Goal: Use online tool/utility: Utilize a website feature to perform a specific function

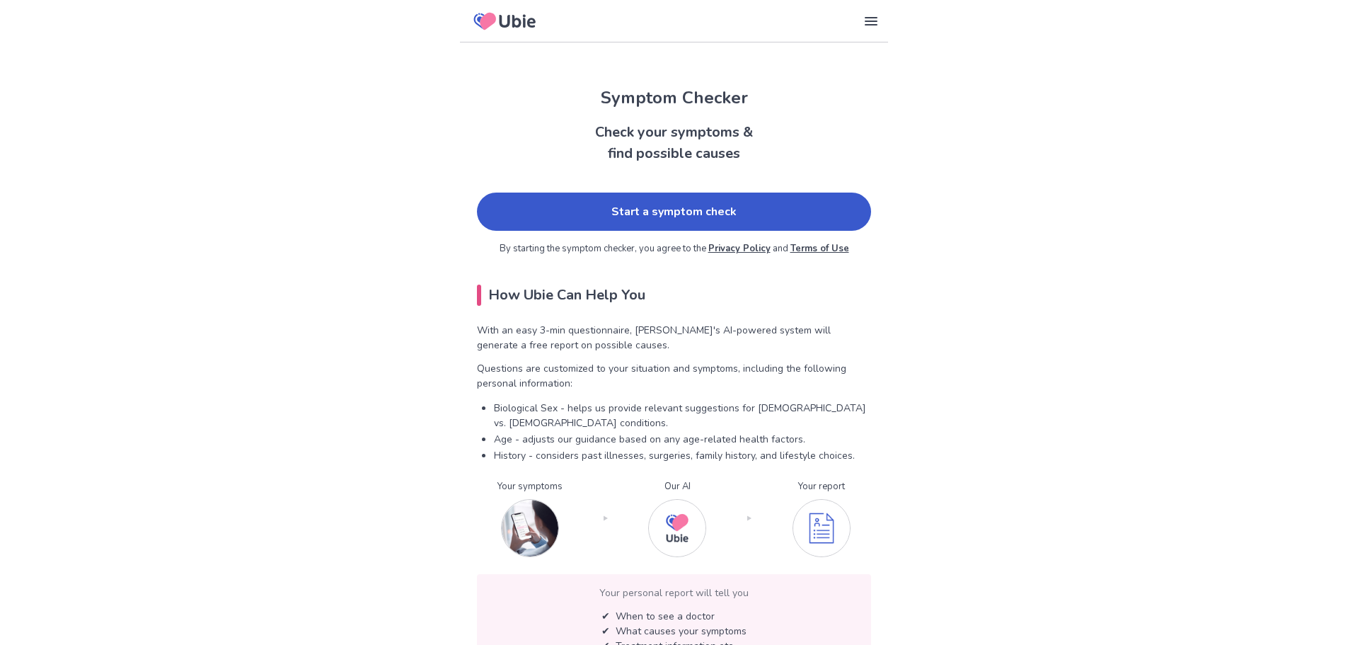
click at [627, 195] on link "Start a symptom check" at bounding box center [674, 211] width 394 height 38
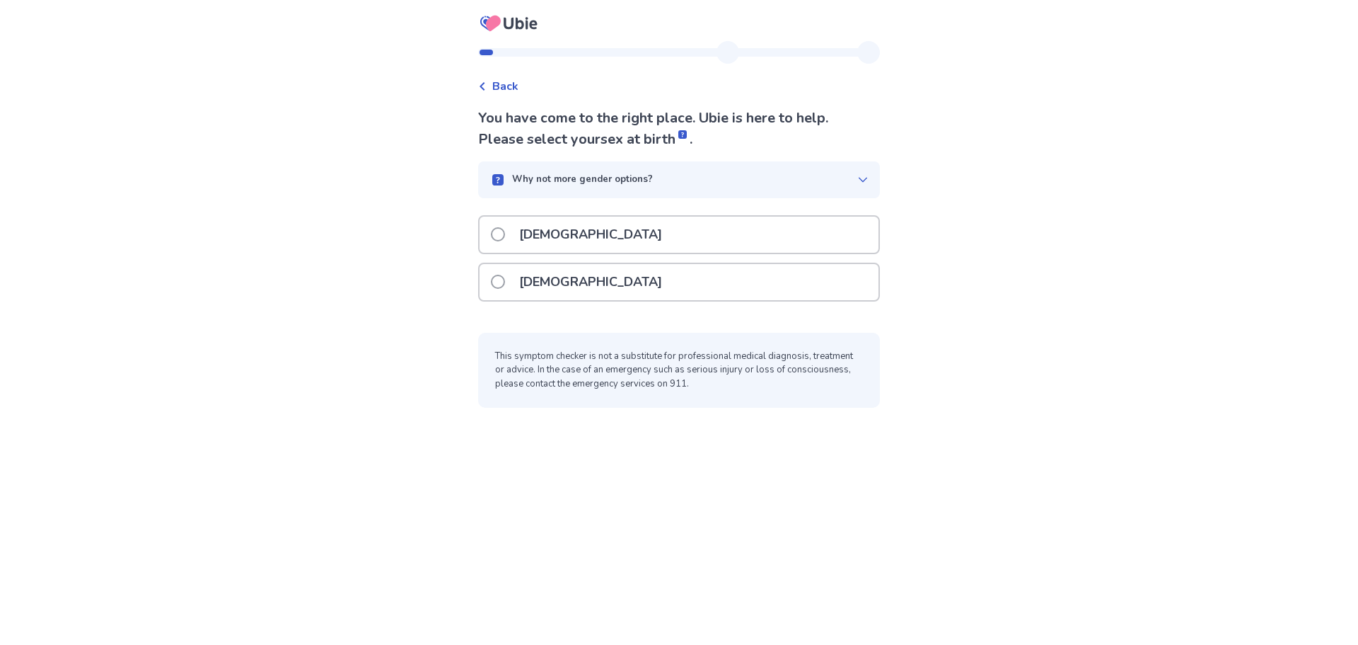
click at [492, 277] on div "[DEMOGRAPHIC_DATA]" at bounding box center [679, 282] width 399 height 36
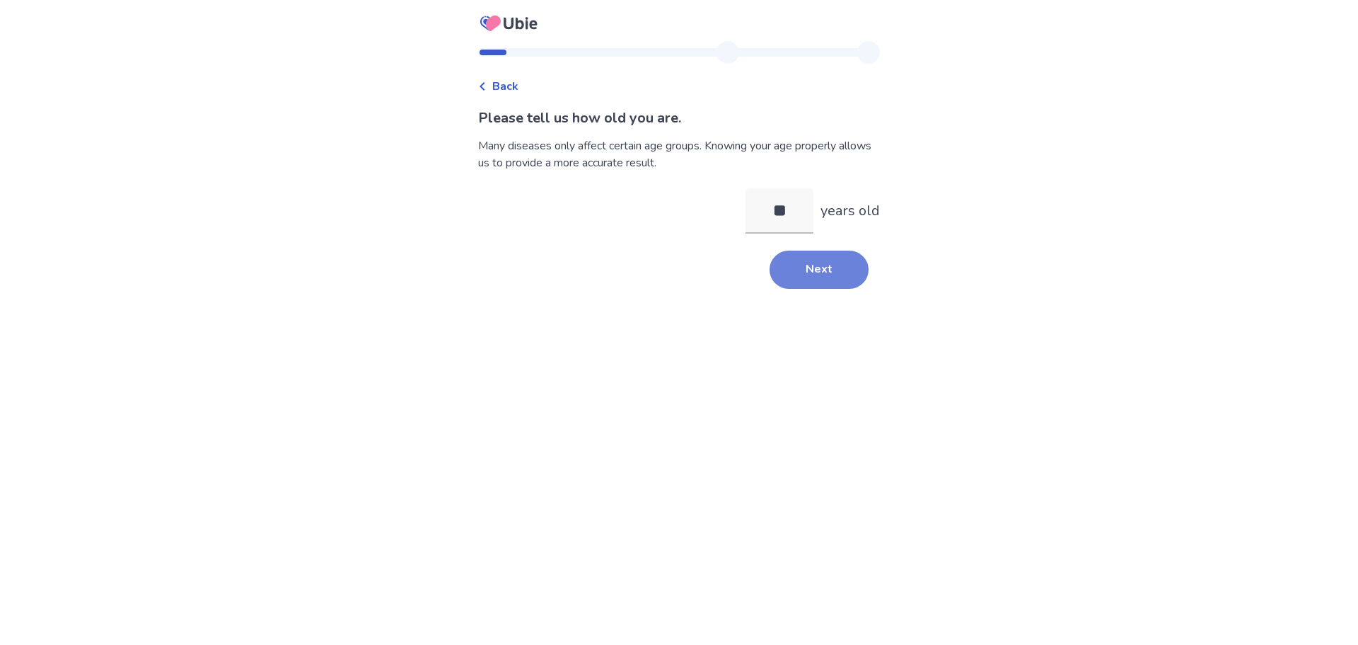
type input "**"
click at [772, 259] on button "Next" at bounding box center [819, 269] width 99 height 38
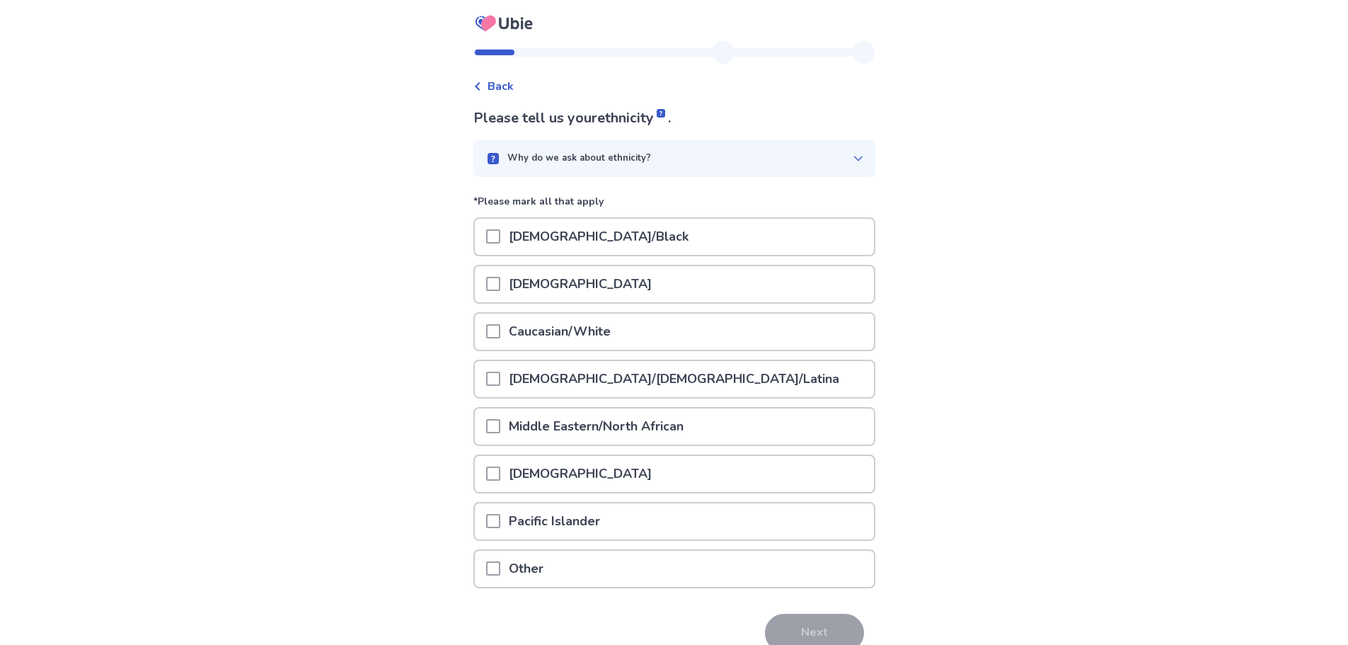
click at [512, 343] on p "Caucasian/White" at bounding box center [559, 331] width 119 height 36
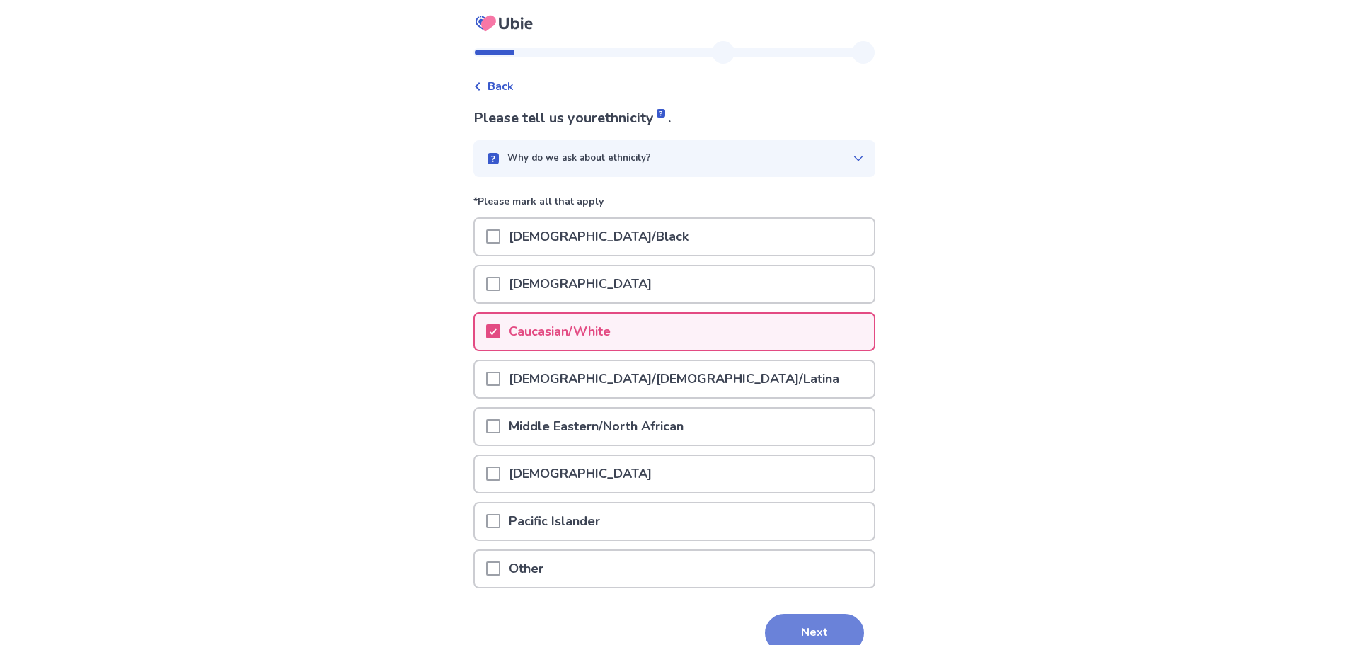
click at [830, 623] on button "Next" at bounding box center [814, 632] width 99 height 38
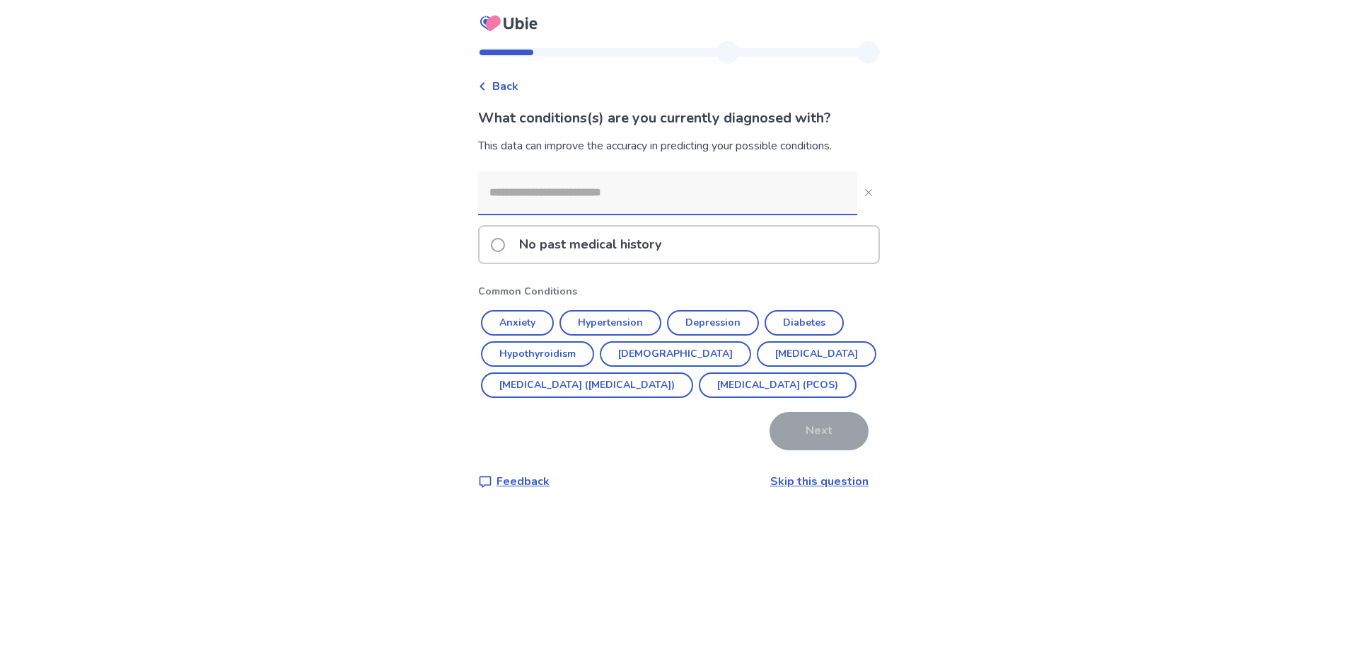
click at [504, 246] on span at bounding box center [498, 245] width 14 height 14
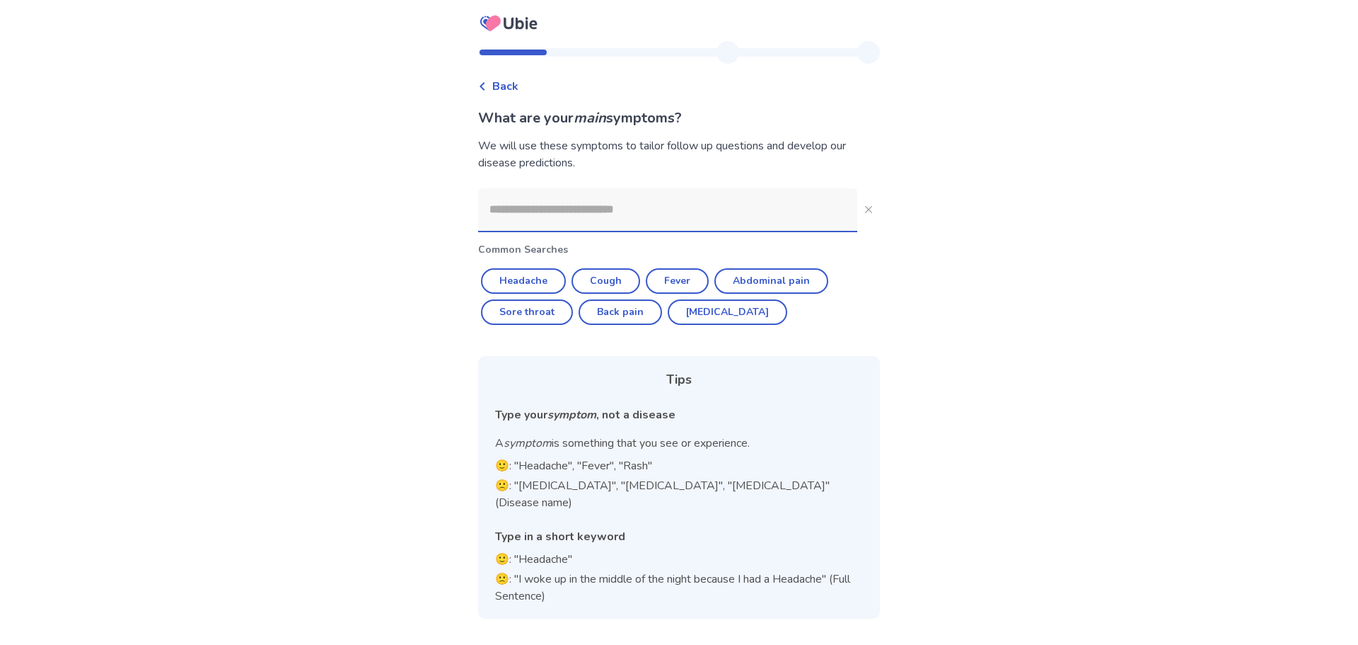
click at [626, 220] on input at bounding box center [667, 209] width 379 height 42
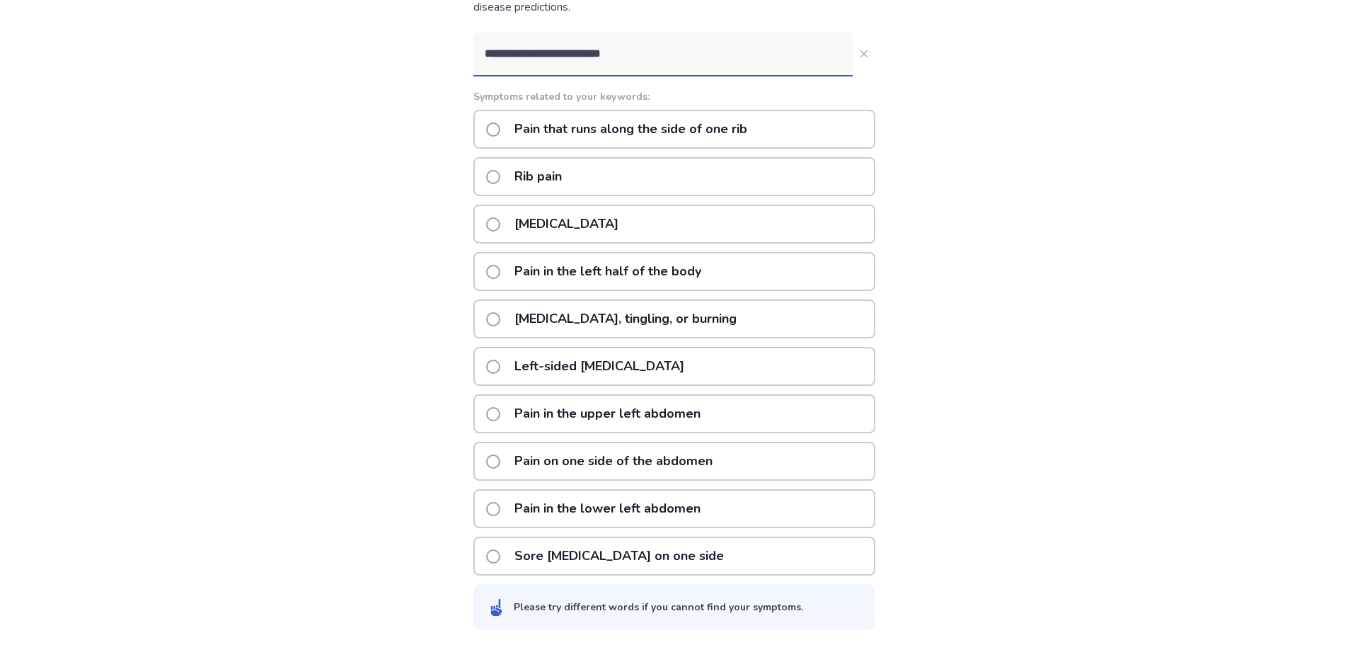
scroll to position [158, 0]
type input "**********"
click at [494, 415] on label "Pain in the upper left abdomen" at bounding box center [597, 411] width 223 height 36
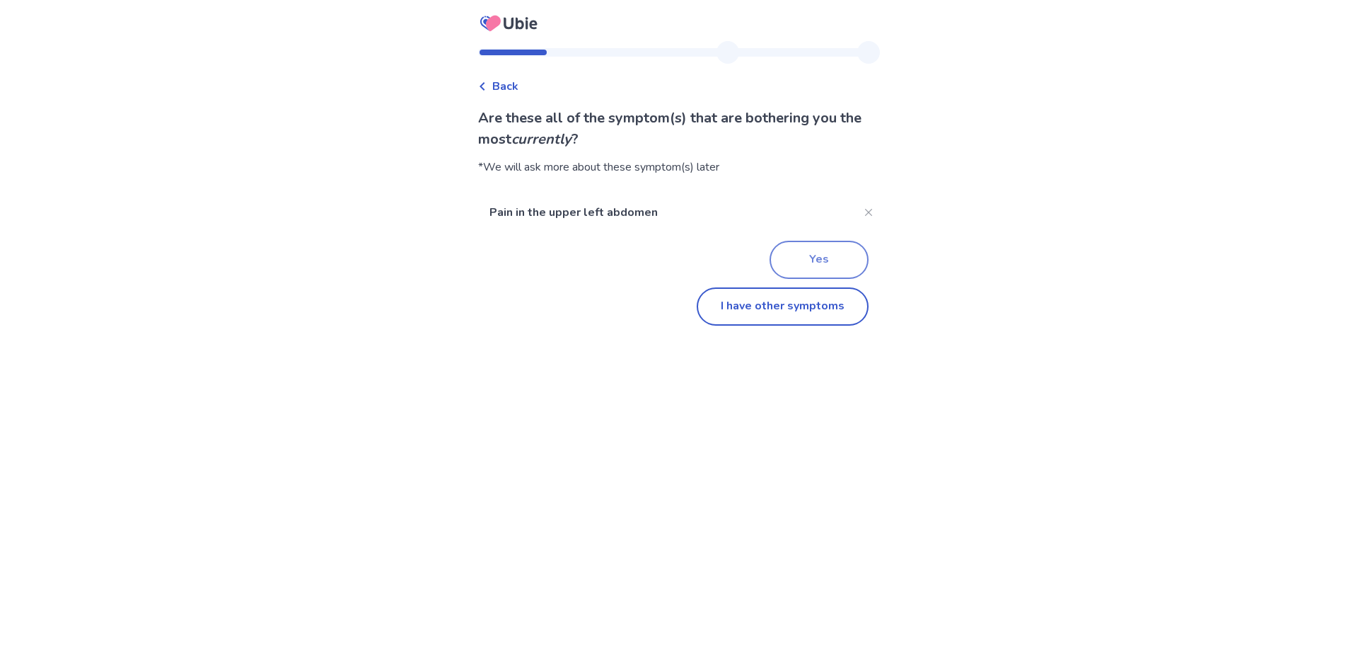
click at [797, 252] on button "Yes" at bounding box center [819, 260] width 99 height 38
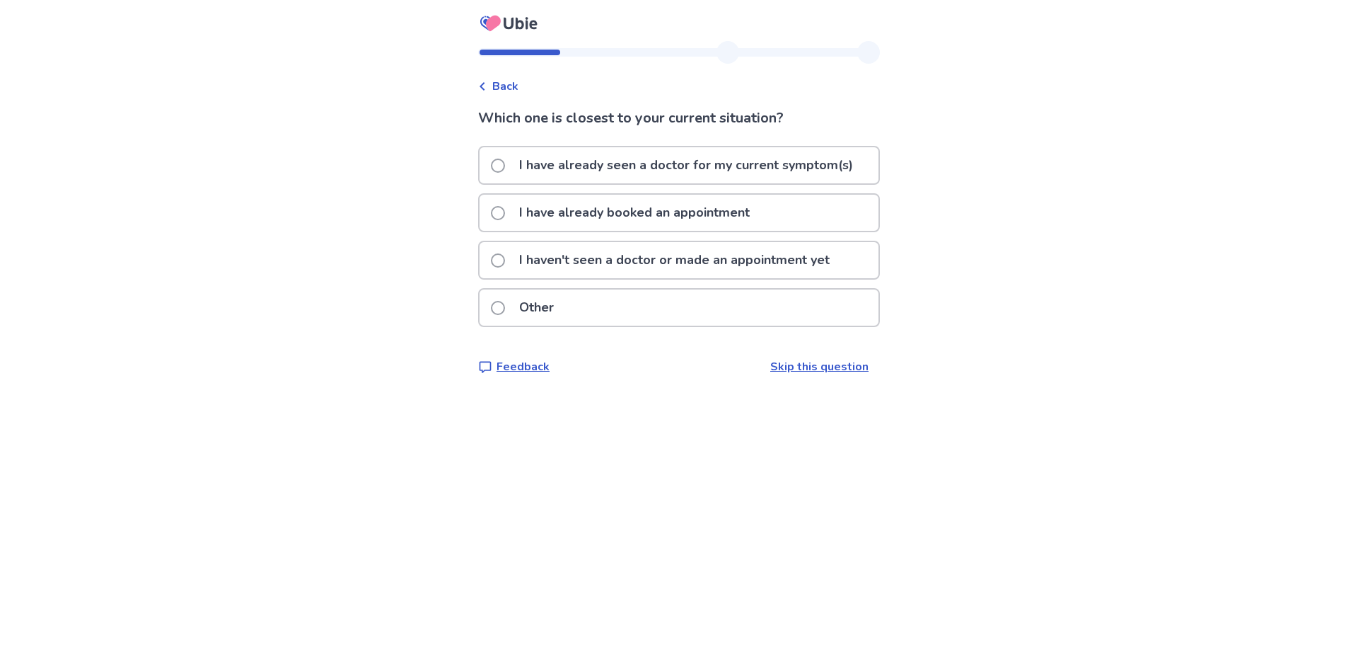
click at [505, 257] on span at bounding box center [498, 260] width 14 height 14
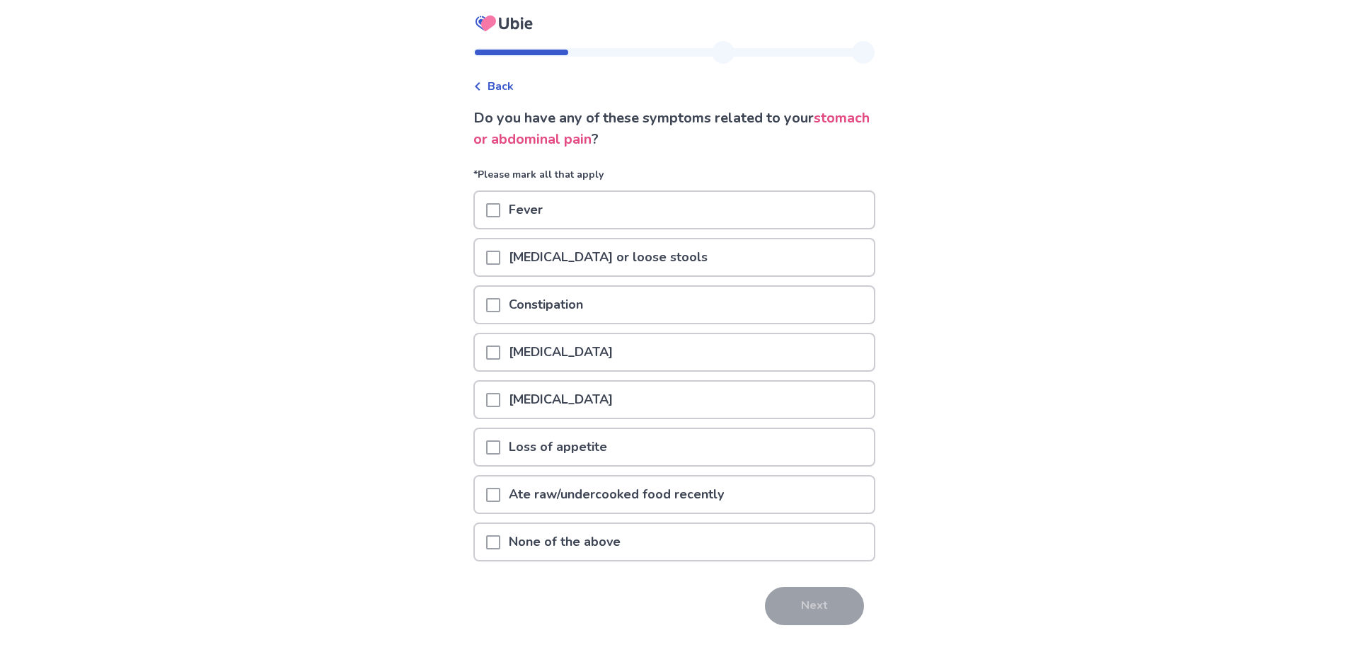
click at [500, 541] on span at bounding box center [493, 542] width 14 height 14
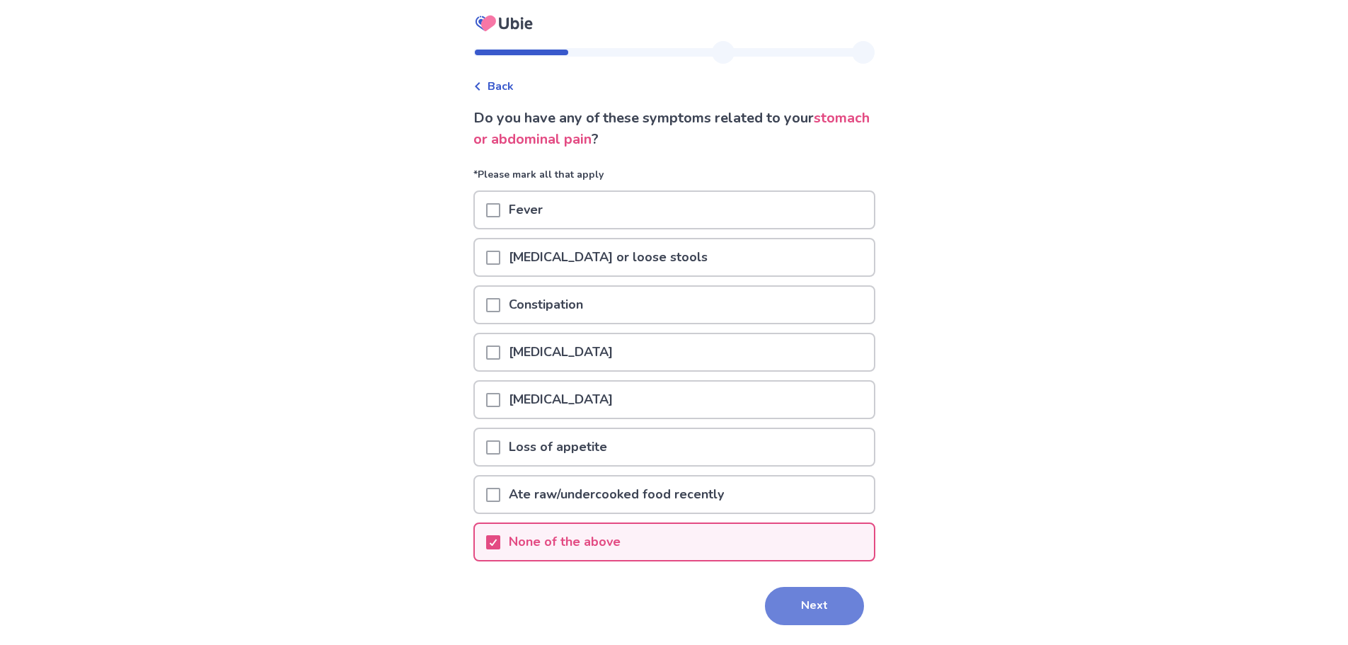
click at [809, 606] on button "Next" at bounding box center [814, 606] width 99 height 38
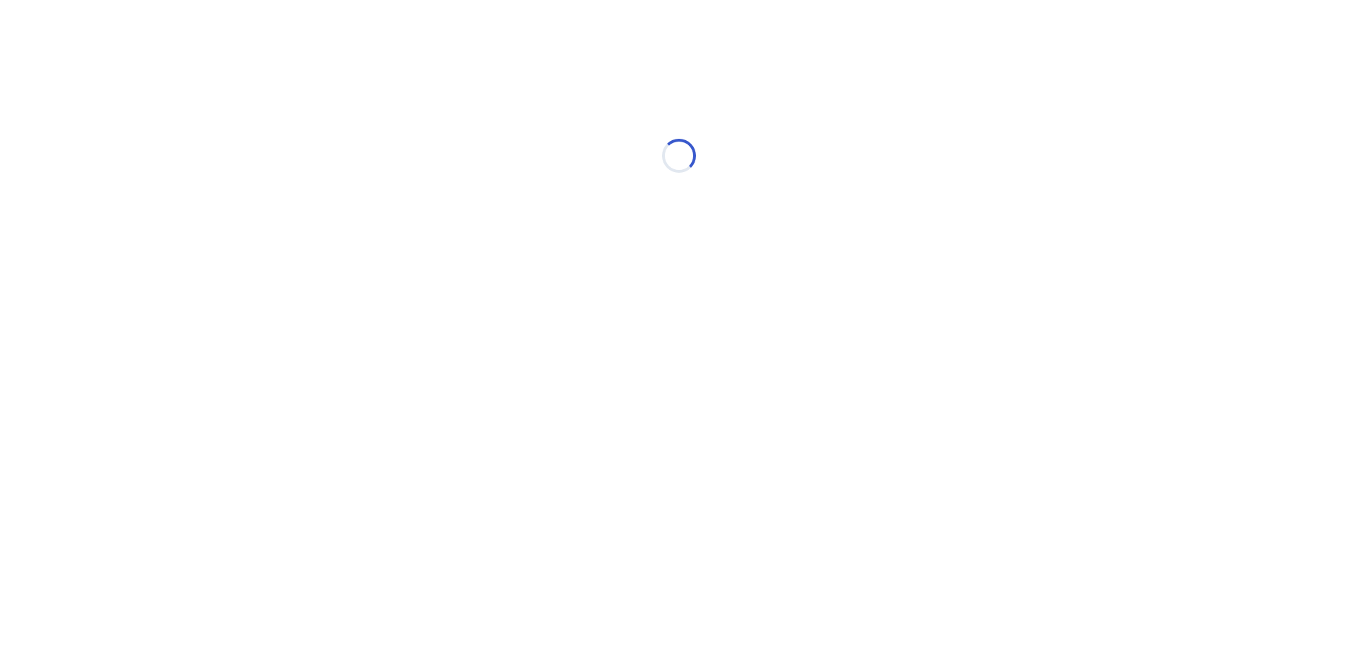
select select "*"
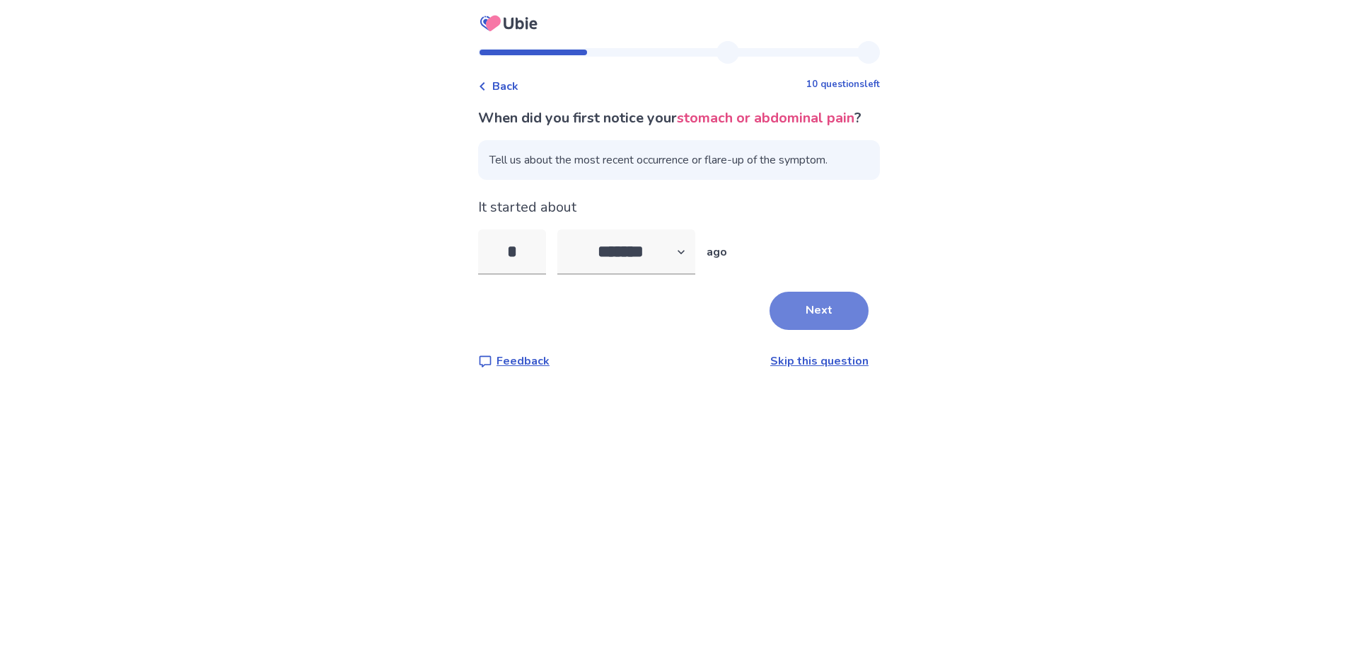
type input "*"
click at [786, 329] on button "Next" at bounding box center [819, 311] width 99 height 38
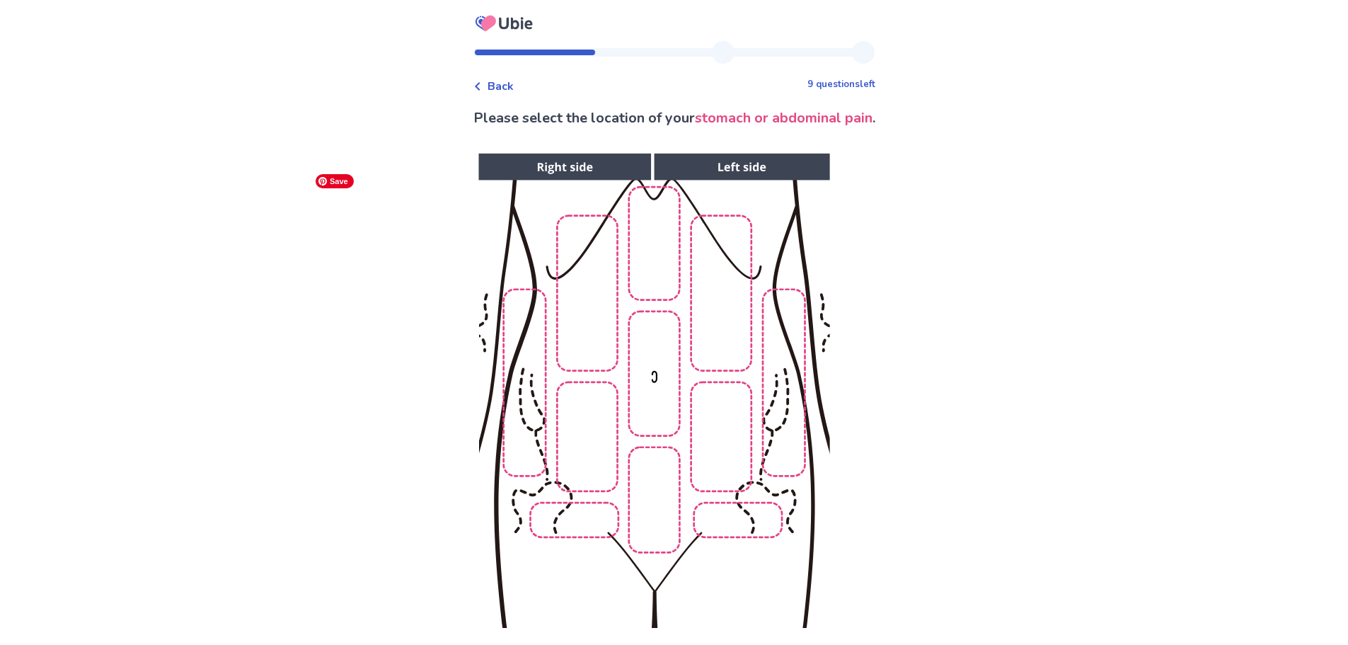
click at [778, 454] on img at bounding box center [653, 391] width 723 height 490
click at [709, 473] on img at bounding box center [653, 391] width 723 height 490
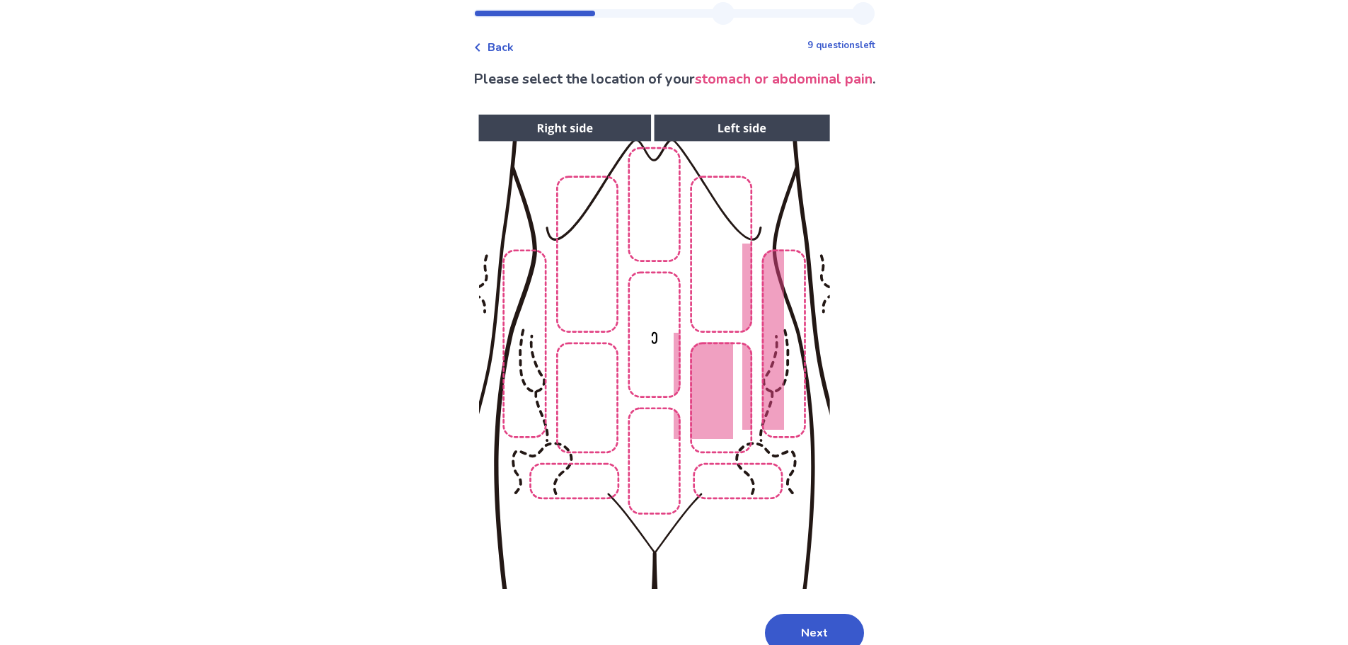
scroll to position [38, 0]
click at [740, 148] on img at bounding box center [653, 353] width 723 height 490
click at [815, 627] on button "Next" at bounding box center [814, 633] width 99 height 38
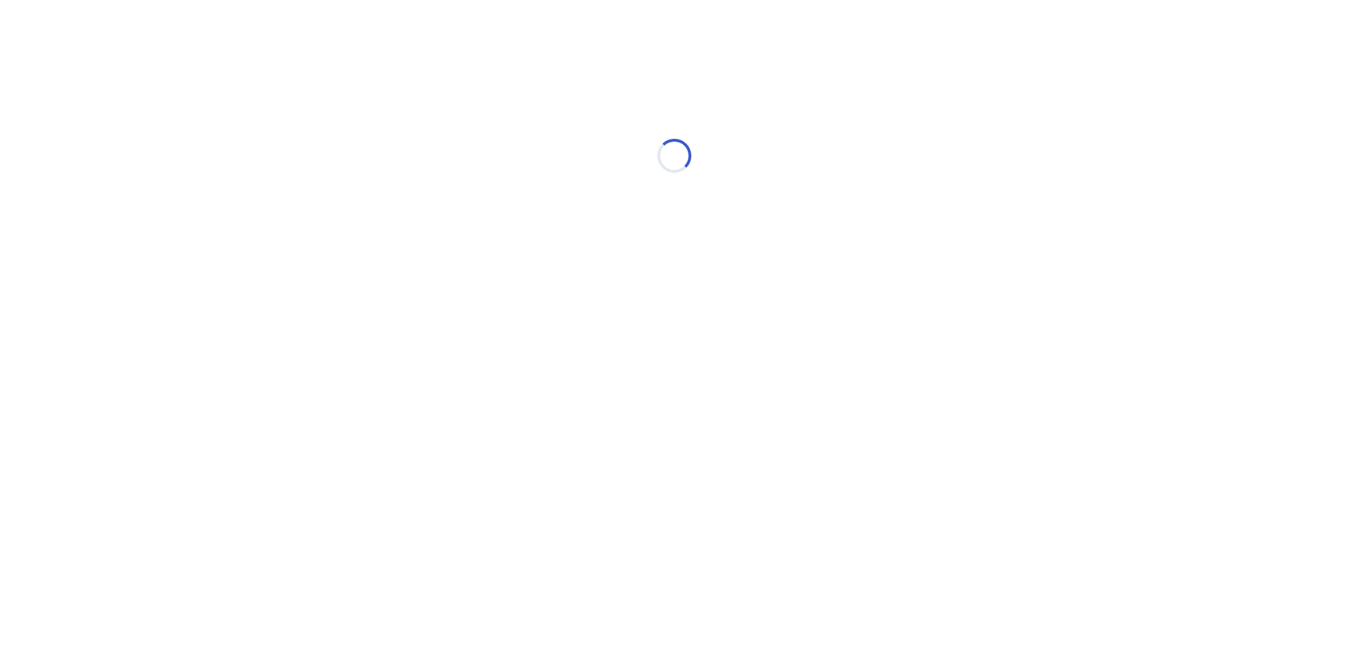
scroll to position [0, 0]
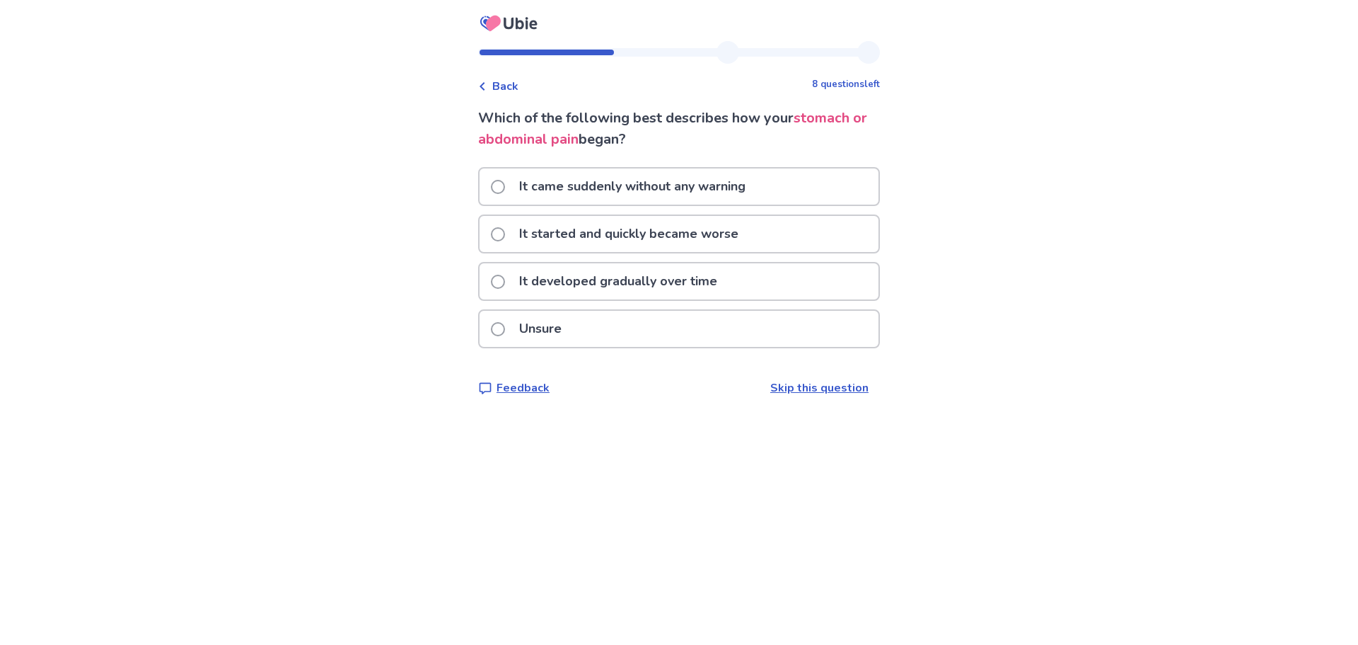
click at [635, 291] on p "It developed gradually over time" at bounding box center [618, 281] width 215 height 36
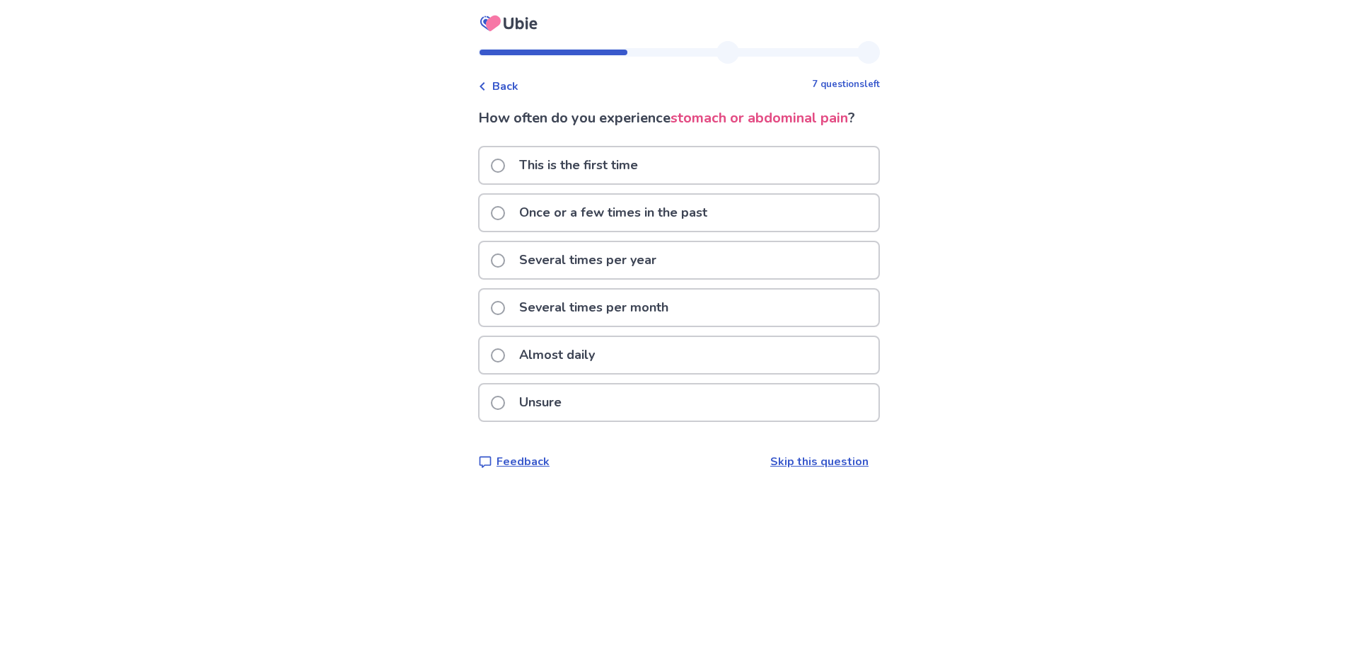
click at [563, 161] on p "This is the first time" at bounding box center [579, 165] width 136 height 36
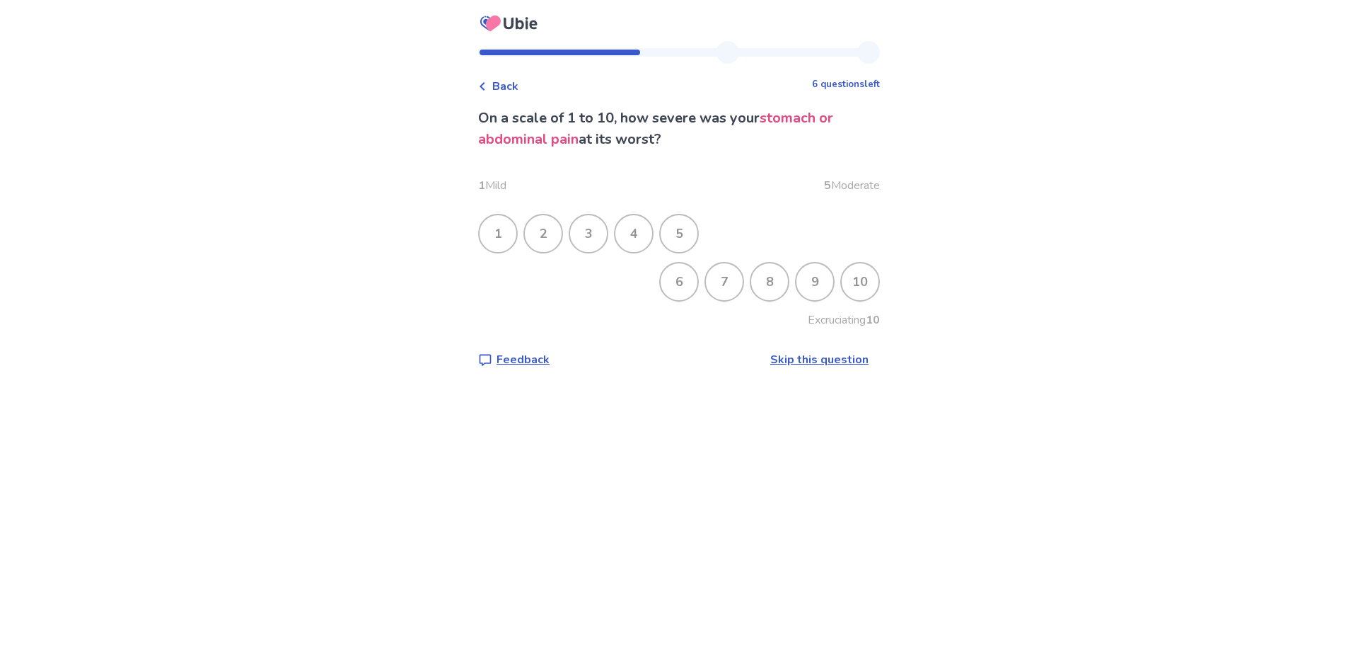
click at [689, 226] on div "5" at bounding box center [679, 233] width 37 height 37
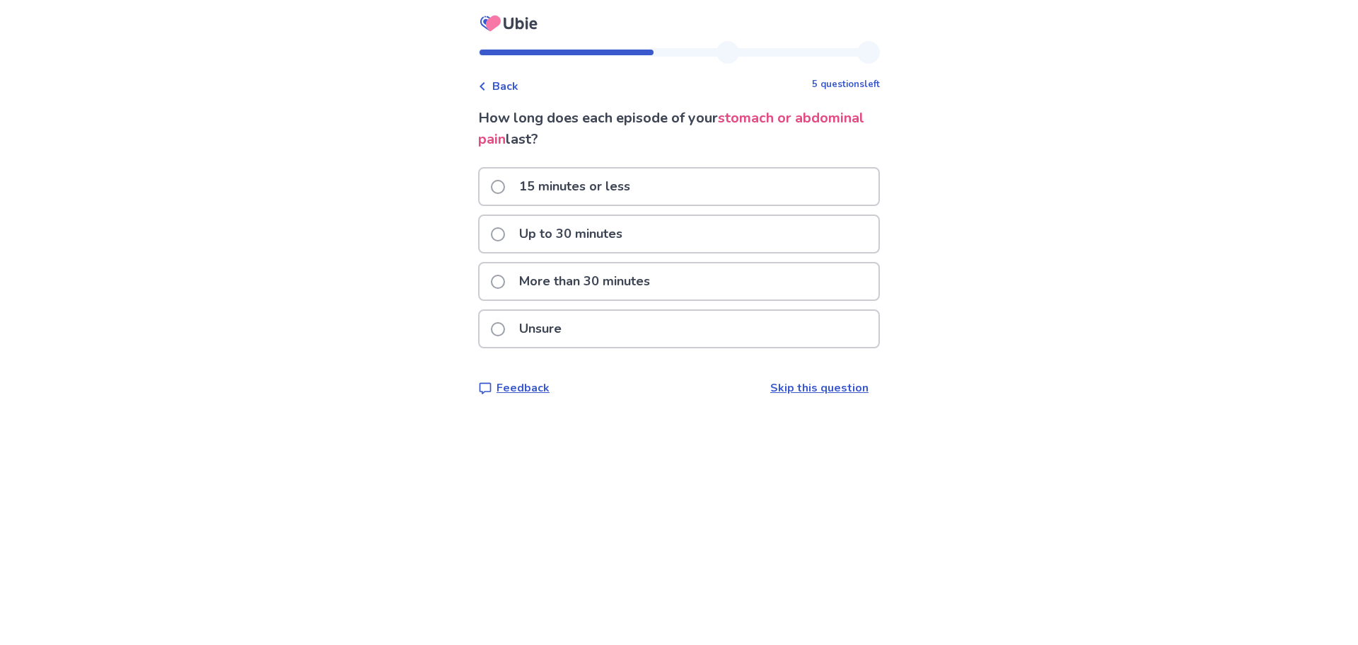
click at [633, 335] on div "Unsure" at bounding box center [679, 329] width 399 height 36
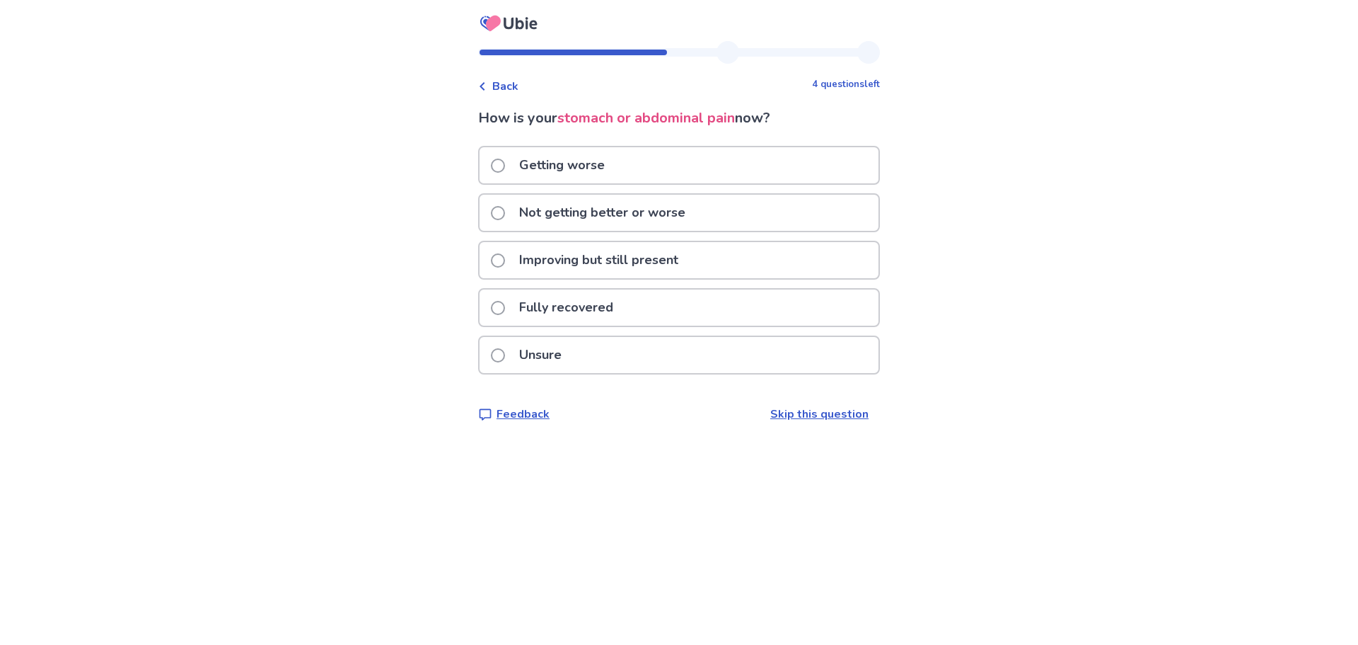
click at [623, 171] on div "Getting worse" at bounding box center [679, 165] width 399 height 36
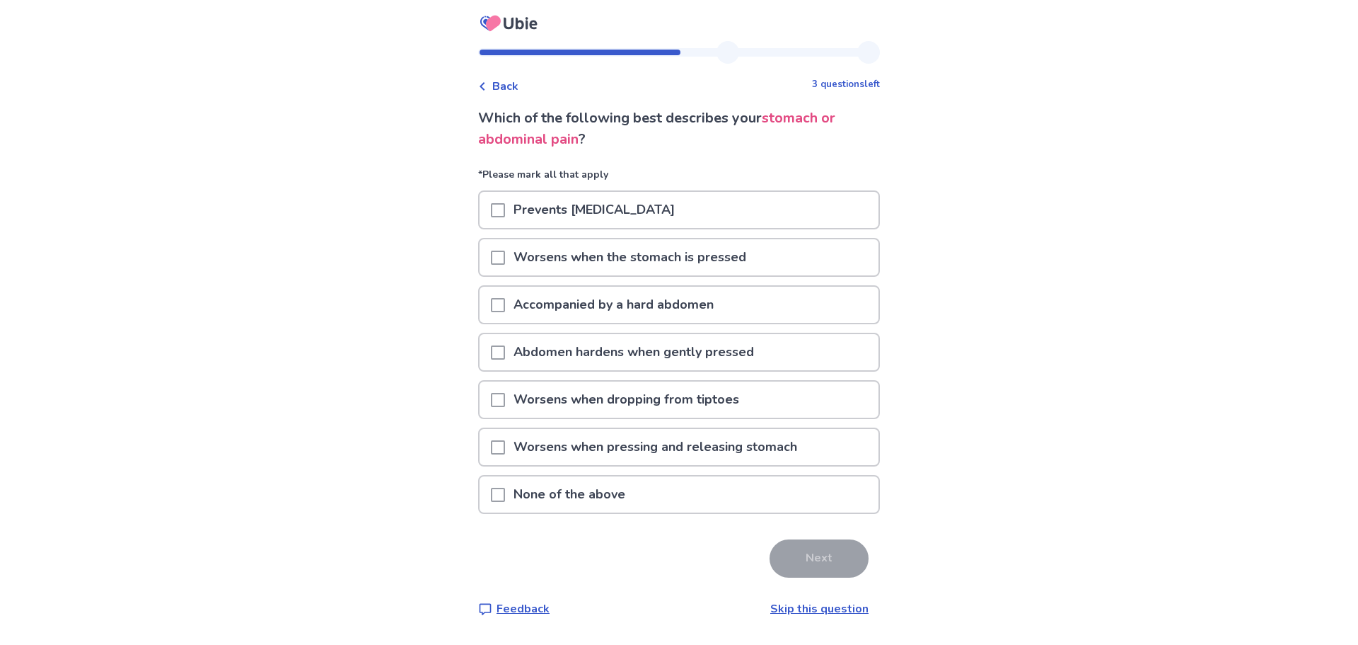
click at [505, 500] on span at bounding box center [498, 494] width 14 height 14
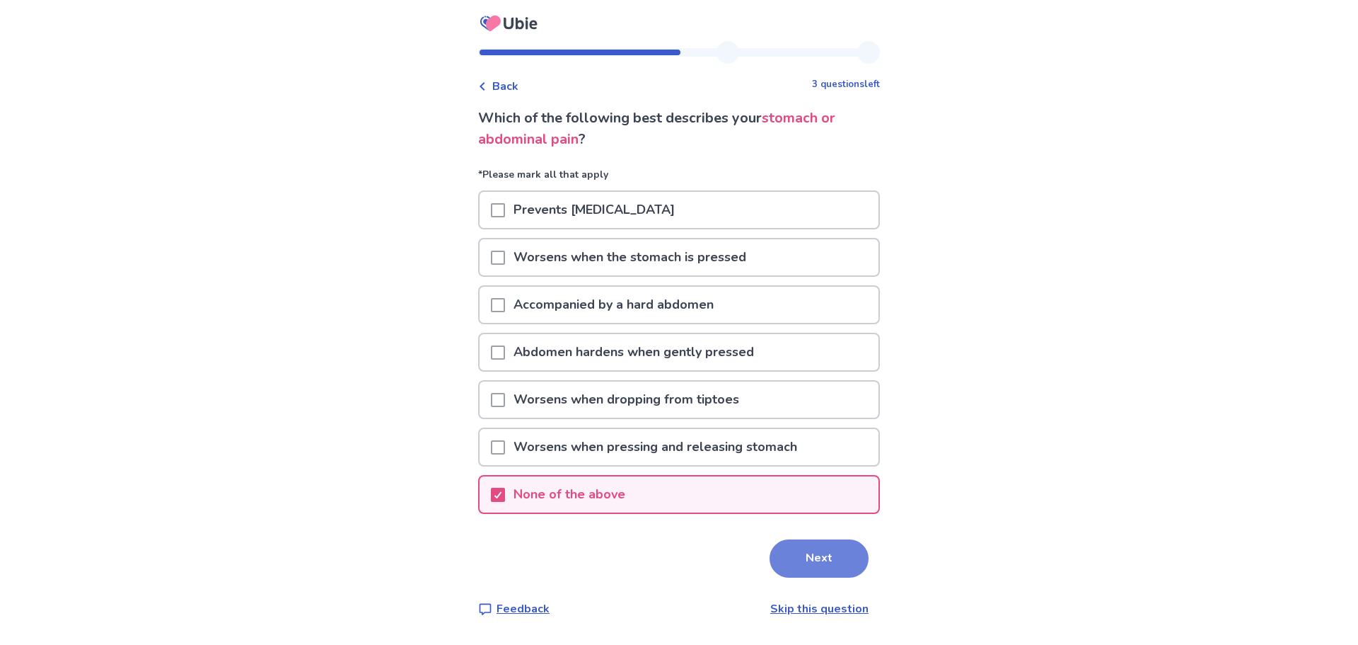
click at [831, 557] on button "Next" at bounding box center [819, 558] width 99 height 38
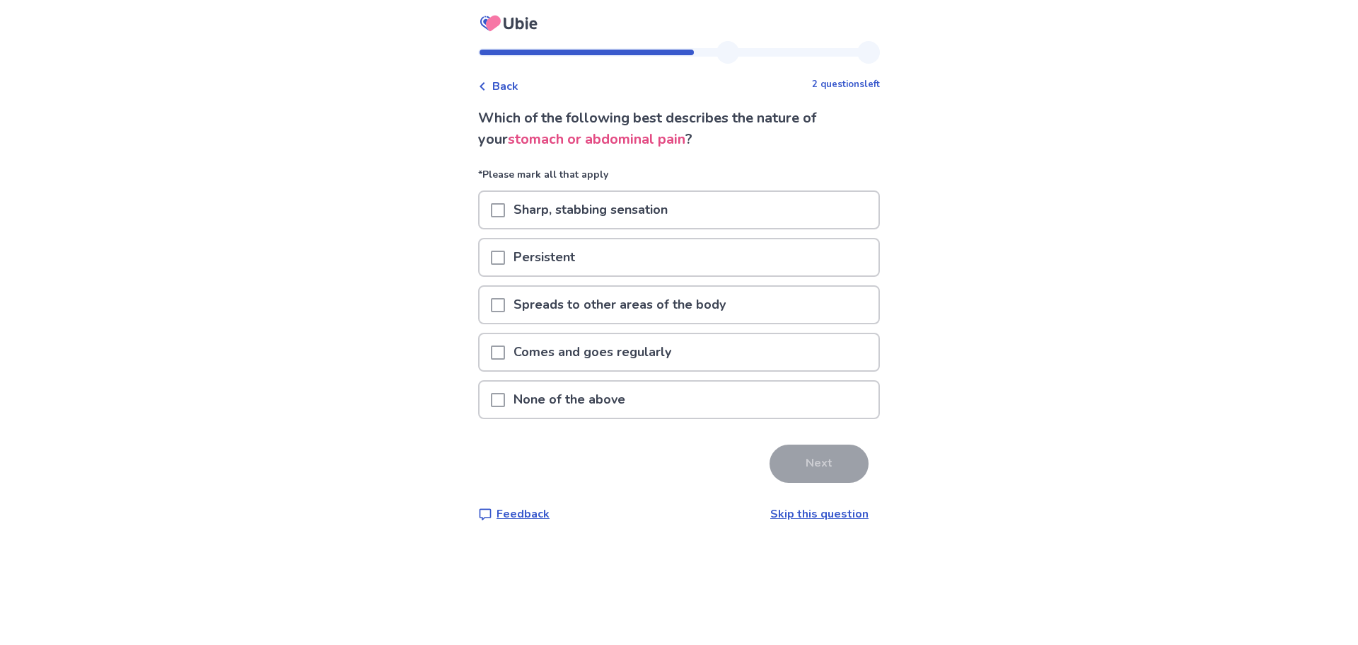
click at [505, 257] on span at bounding box center [498, 257] width 14 height 14
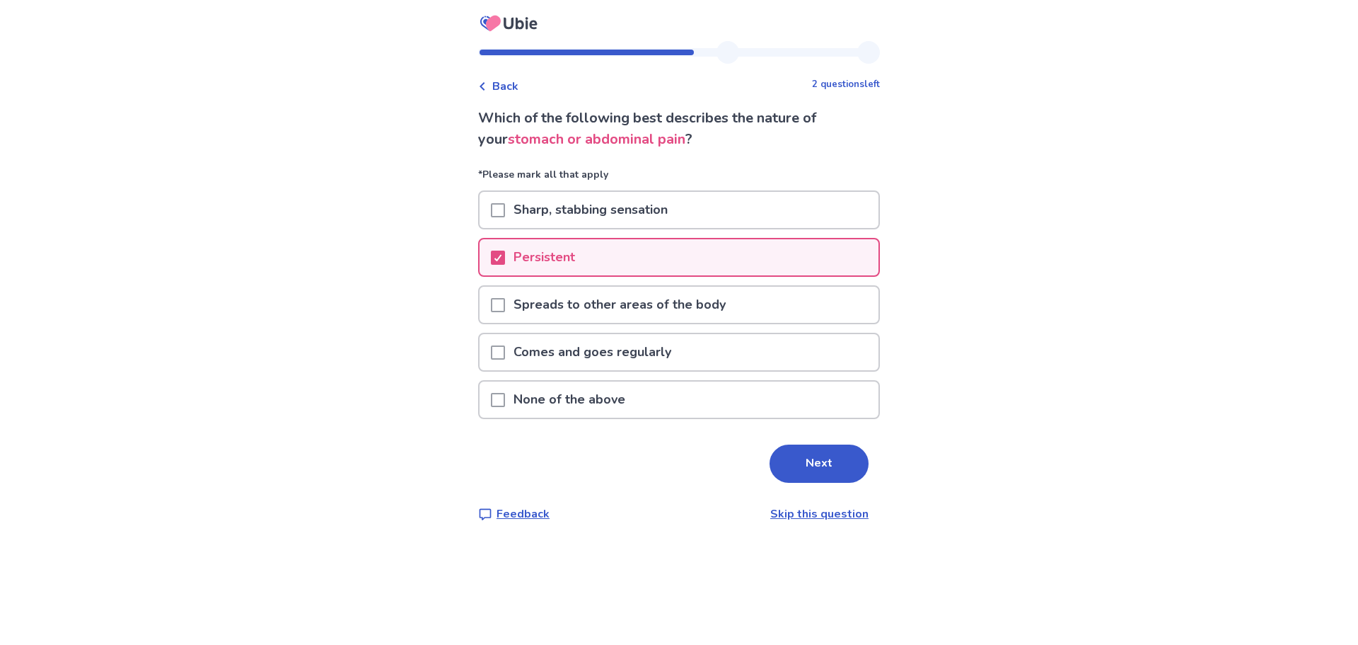
click at [504, 354] on span at bounding box center [498, 352] width 14 height 14
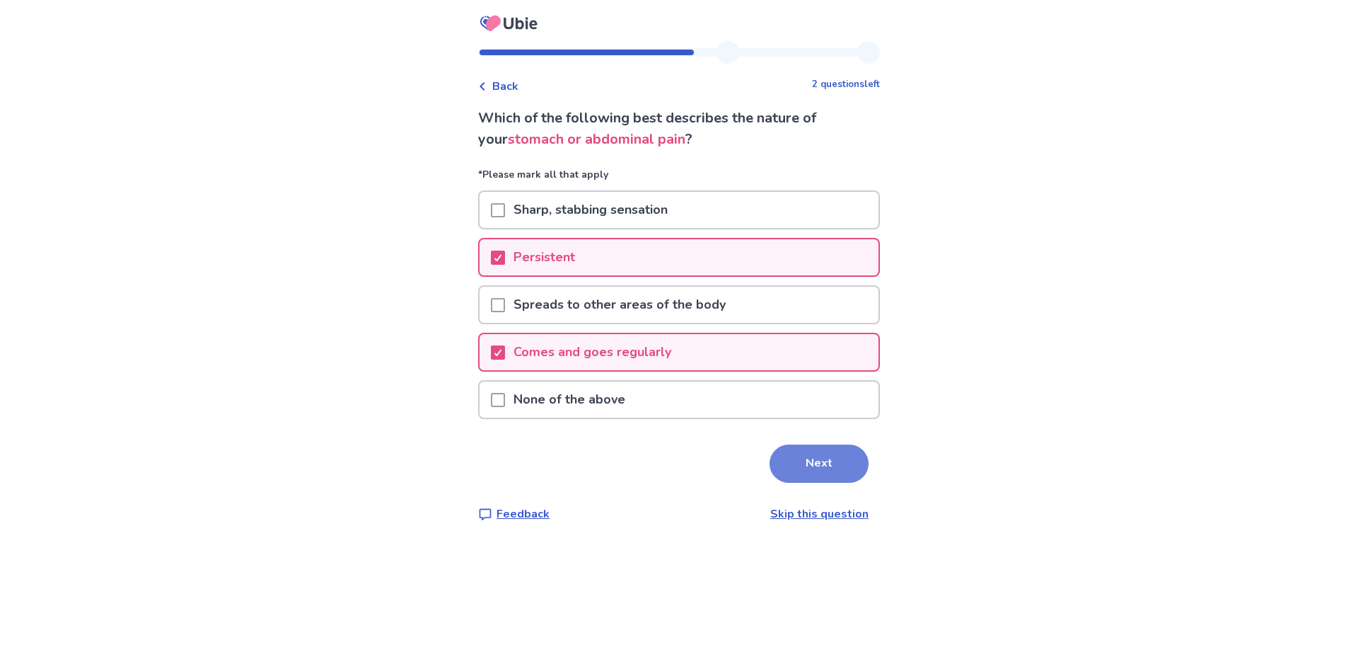
drag, startPoint x: 812, startPoint y: 480, endPoint x: 797, endPoint y: 466, distance: 20.5
click at [811, 478] on button "Next" at bounding box center [819, 463] width 99 height 38
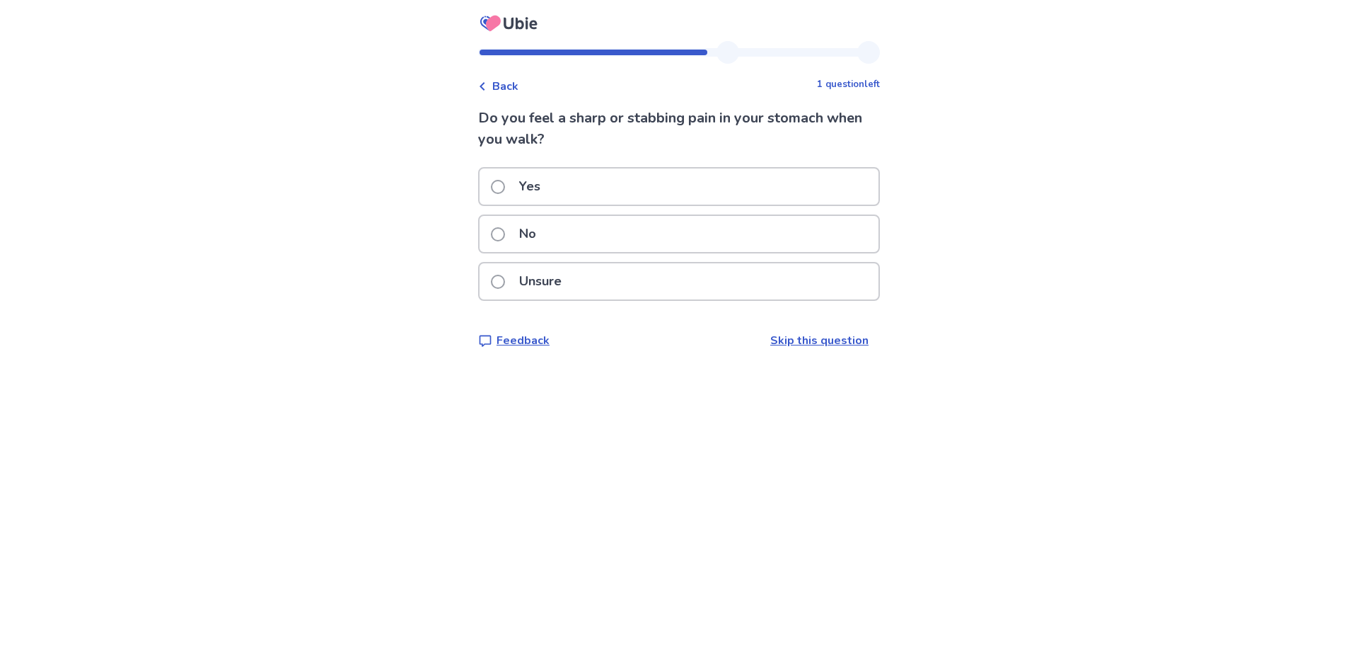
click at [584, 243] on div "No" at bounding box center [679, 234] width 399 height 36
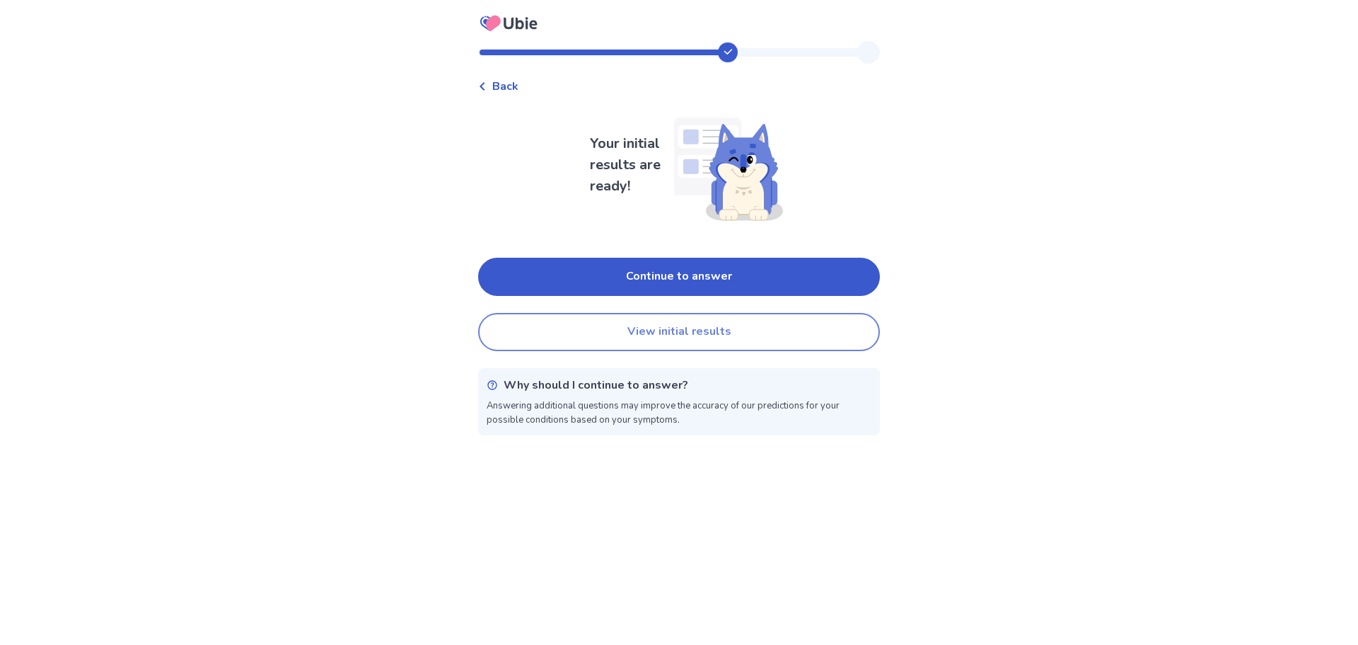
click at [534, 344] on button "View initial results" at bounding box center [679, 332] width 402 height 38
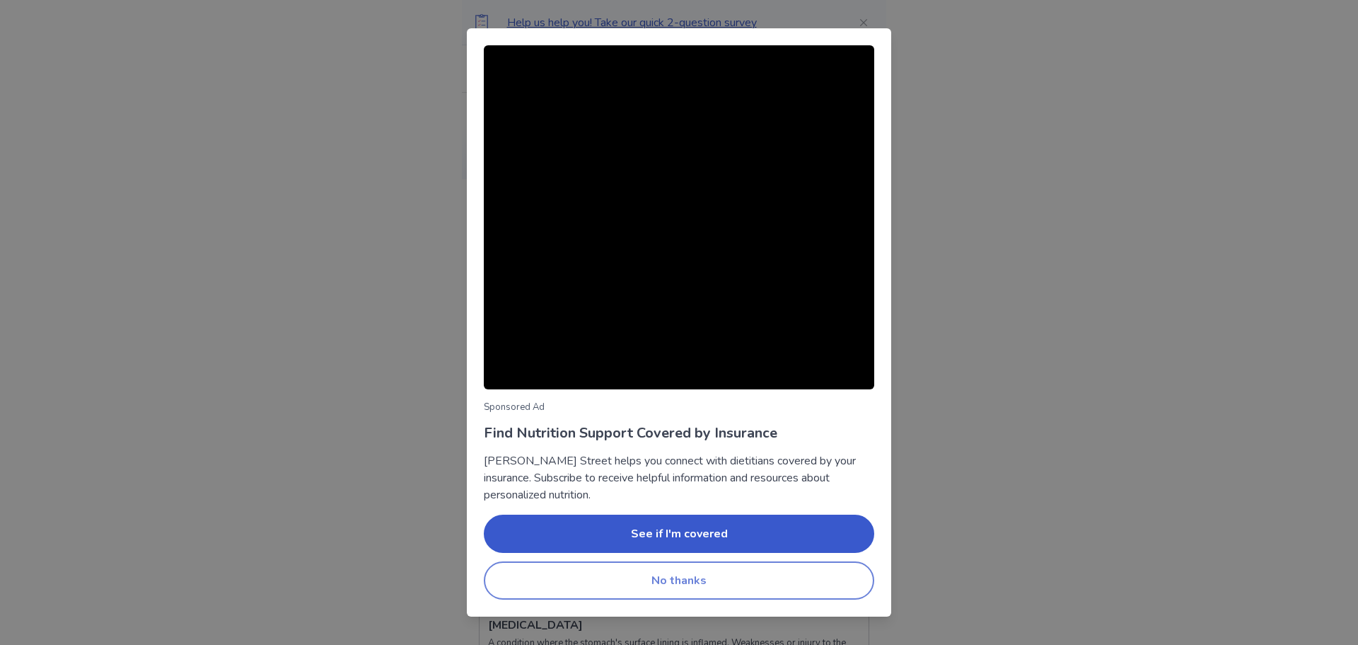
click at [687, 572] on button "No thanks" at bounding box center [679, 580] width 391 height 38
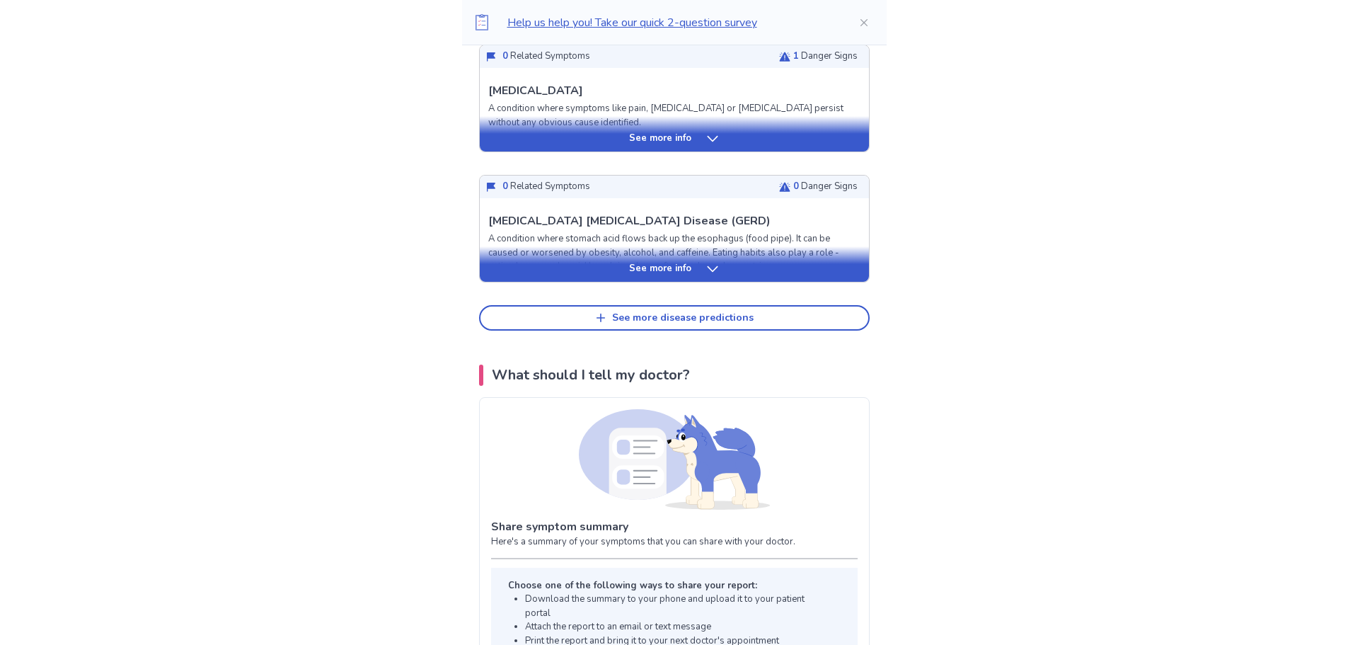
scroll to position [708, 0]
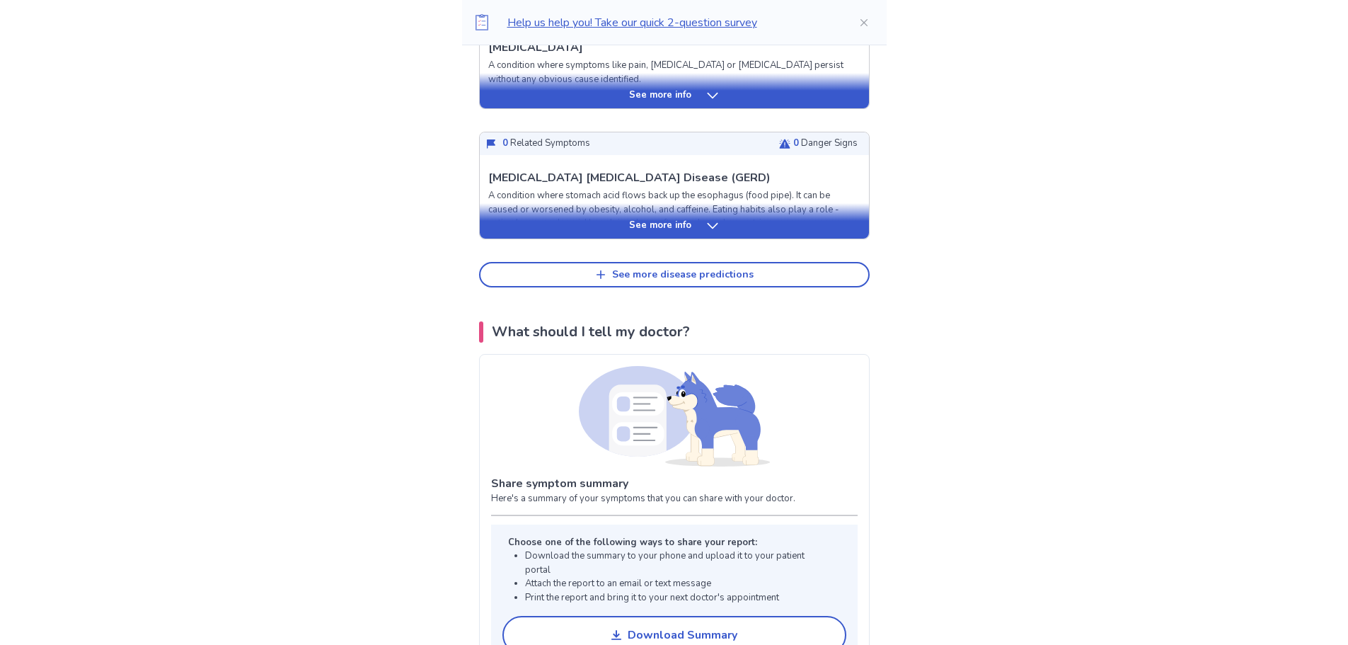
click at [565, 225] on div "See more info" at bounding box center [674, 226] width 389 height 14
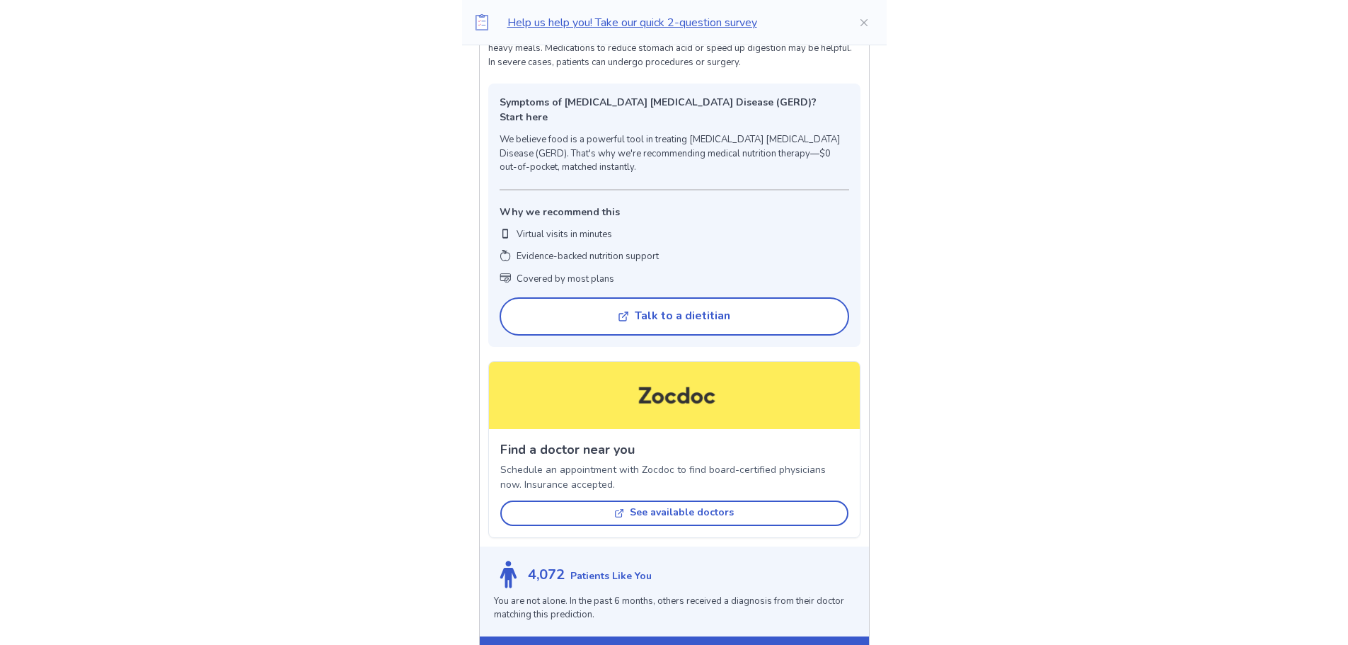
scroll to position [1344, 0]
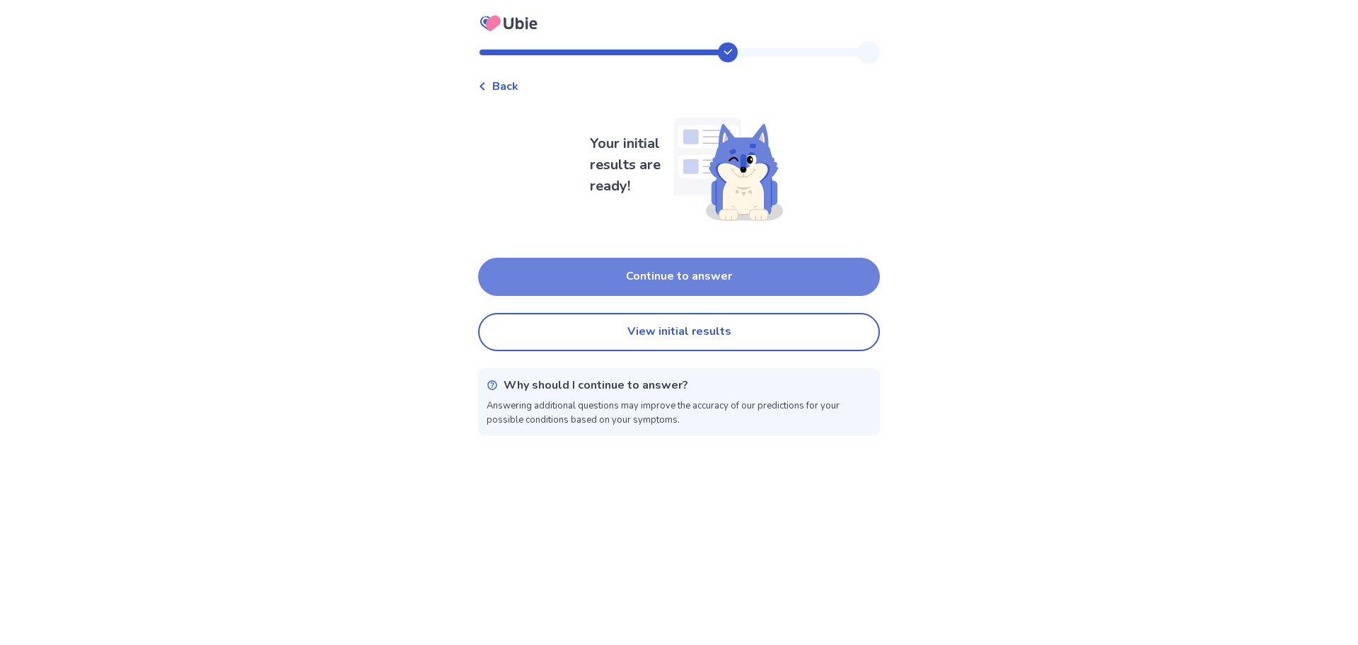
click at [700, 282] on button "Continue to answer" at bounding box center [679, 277] width 402 height 38
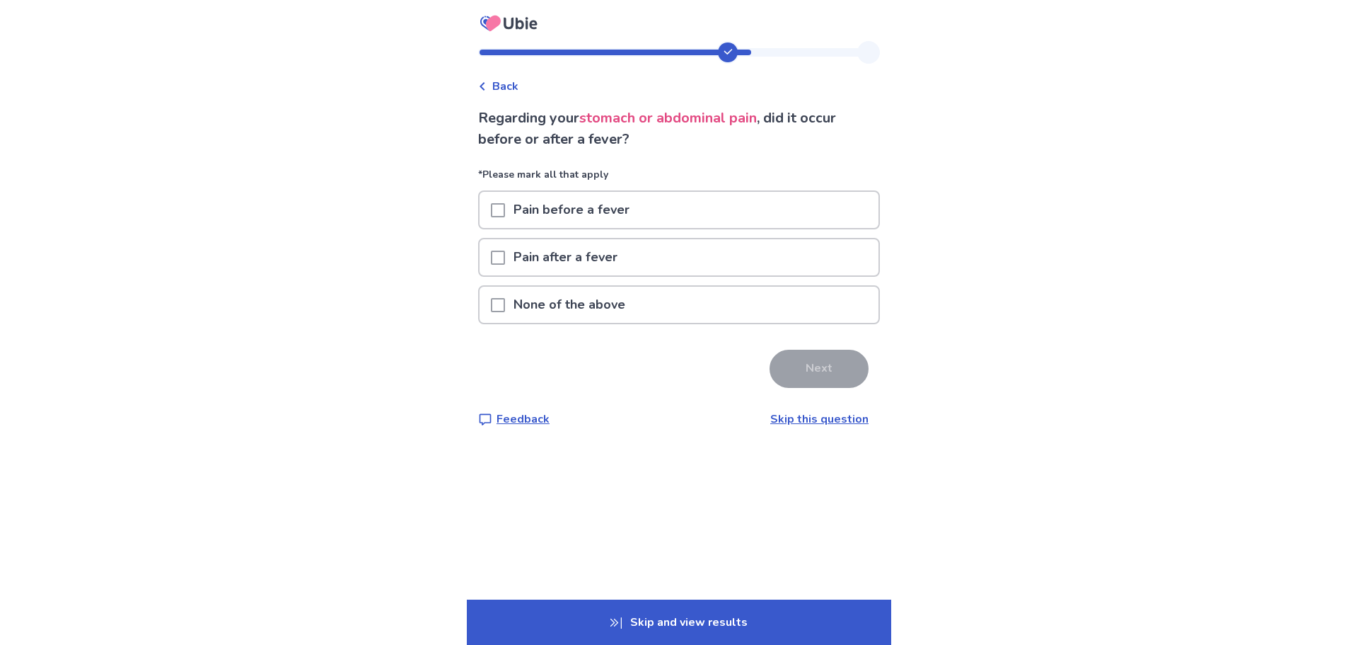
click at [505, 307] on span at bounding box center [498, 305] width 14 height 14
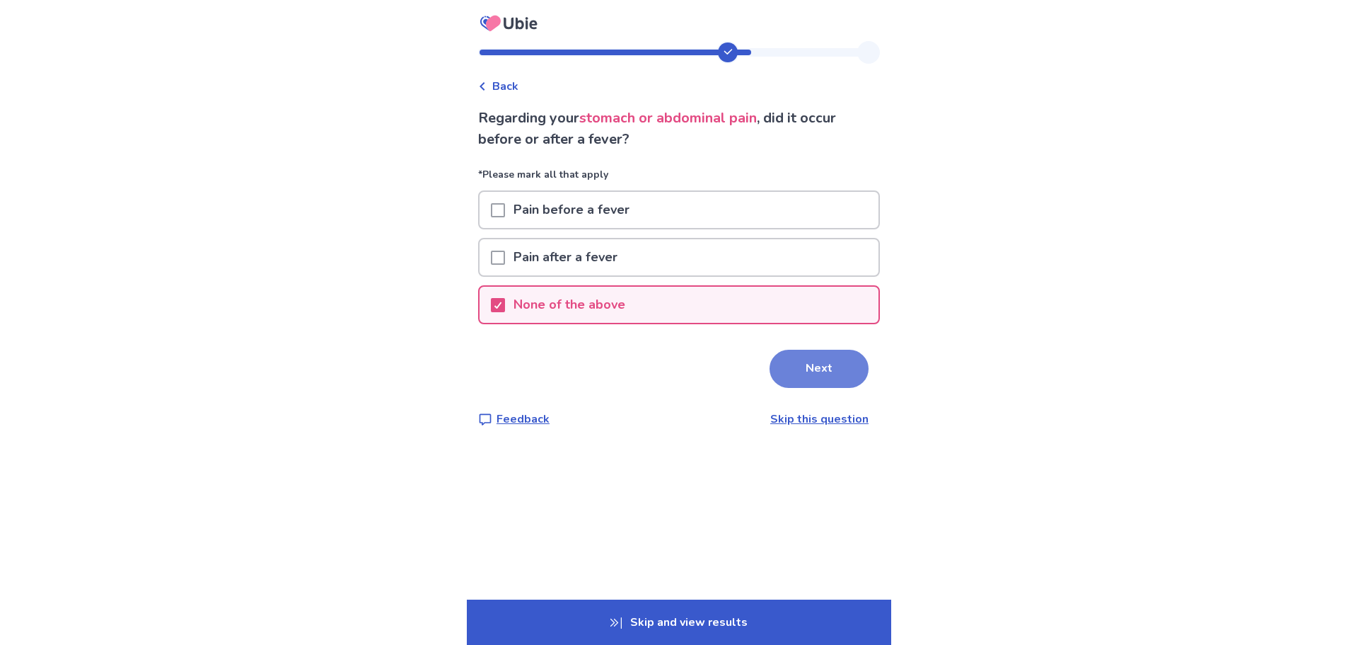
click at [819, 359] on button "Next" at bounding box center [819, 369] width 99 height 38
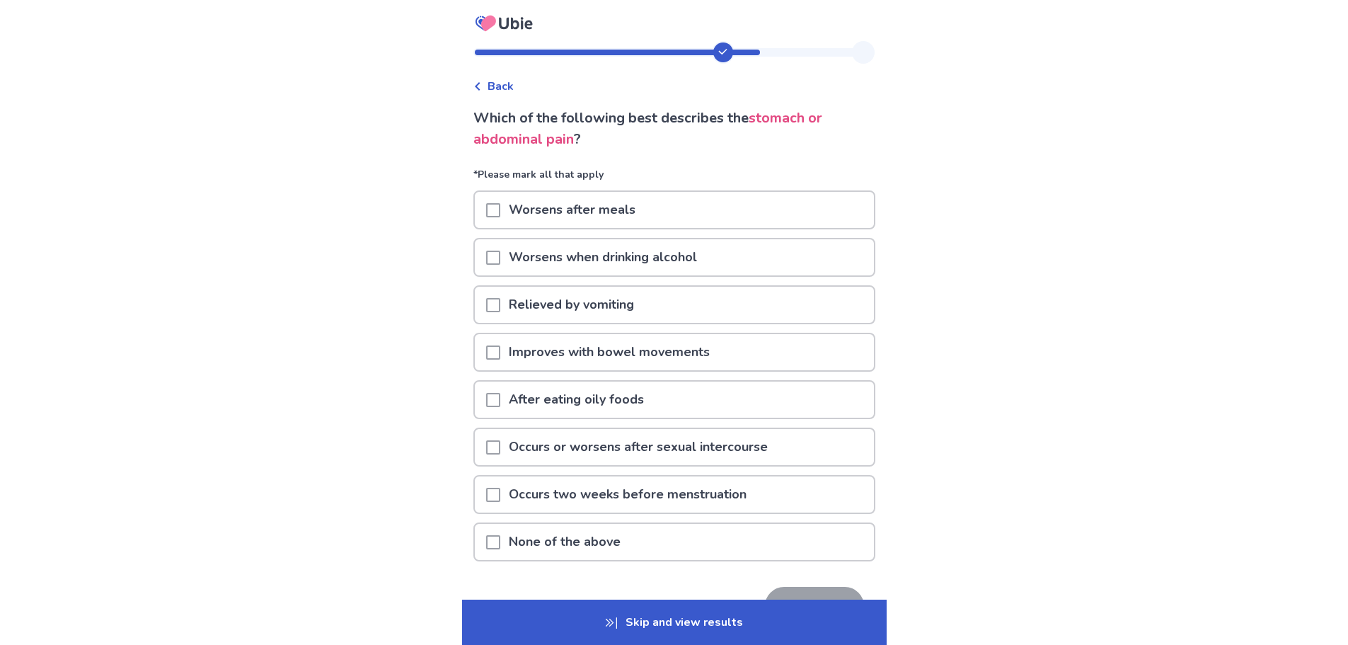
click at [500, 212] on span at bounding box center [493, 210] width 14 height 14
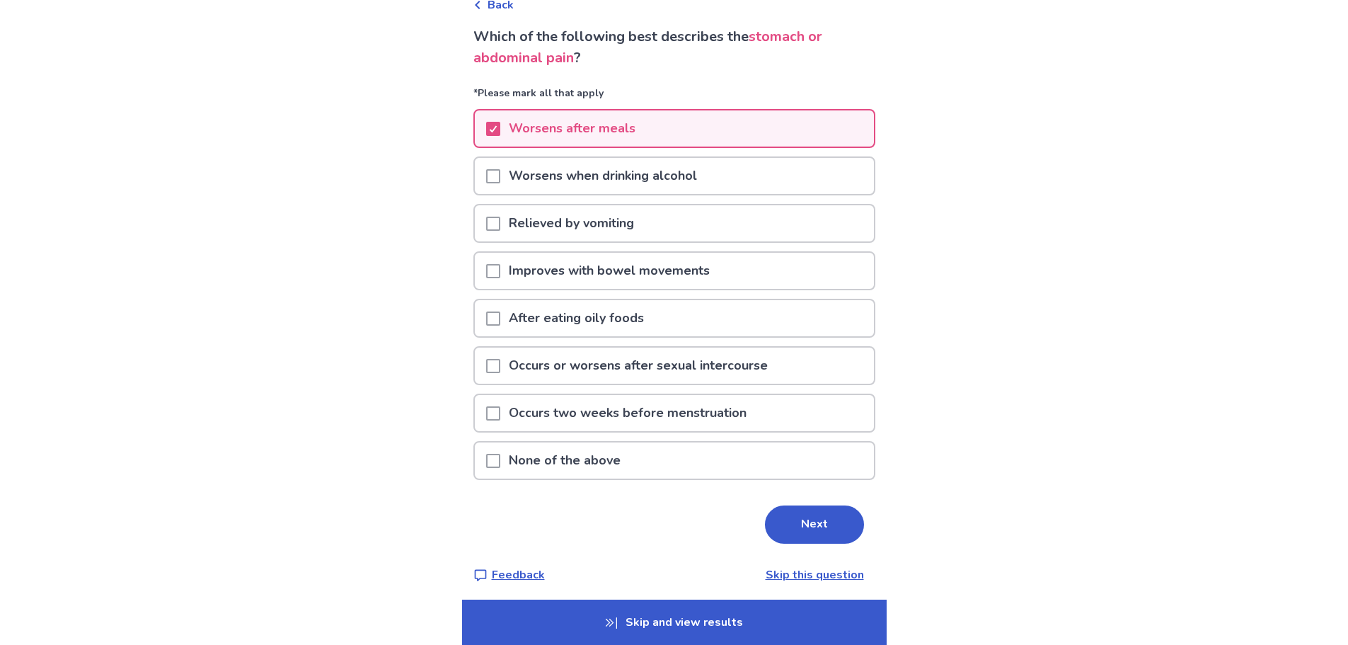
scroll to position [88, 0]
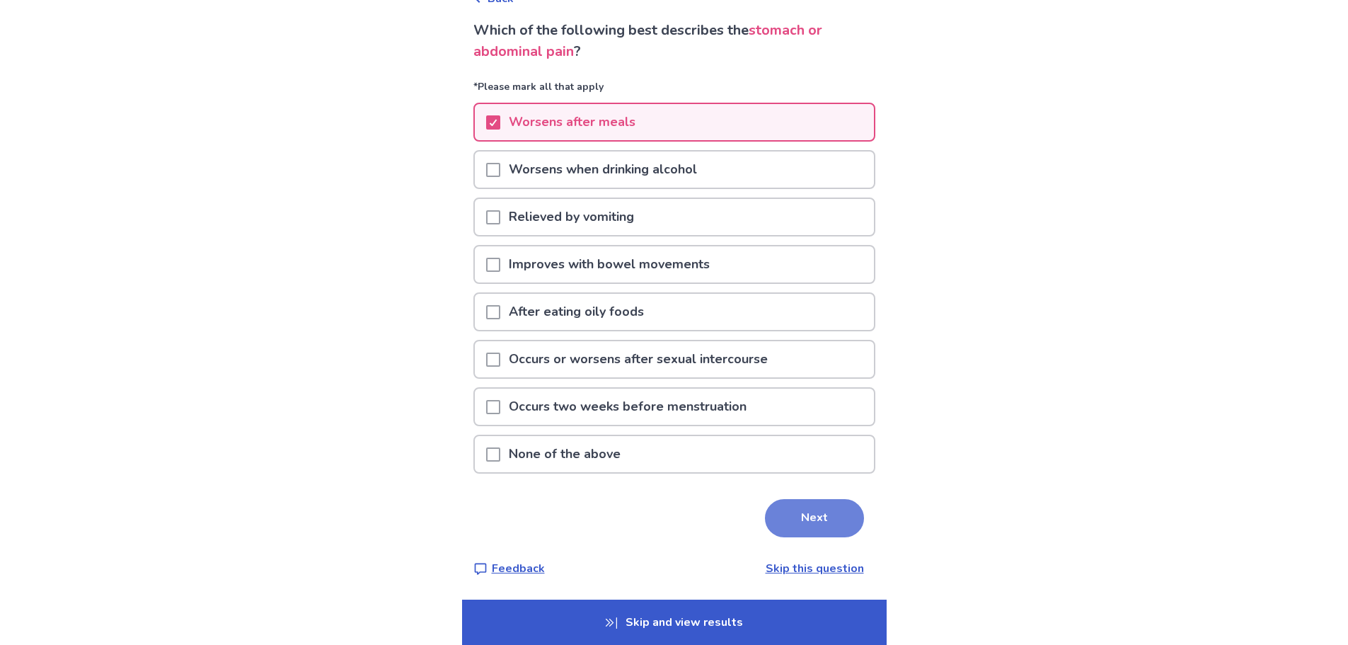
click at [826, 512] on button "Next" at bounding box center [814, 518] width 99 height 38
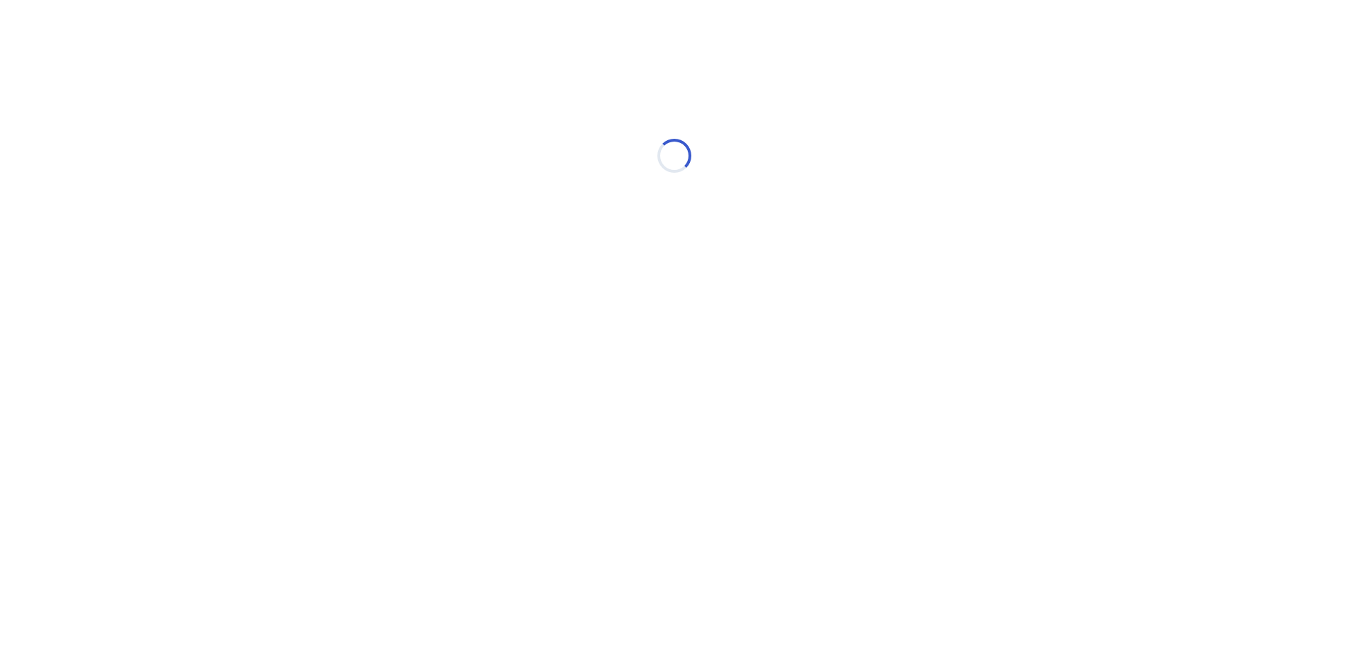
scroll to position [0, 0]
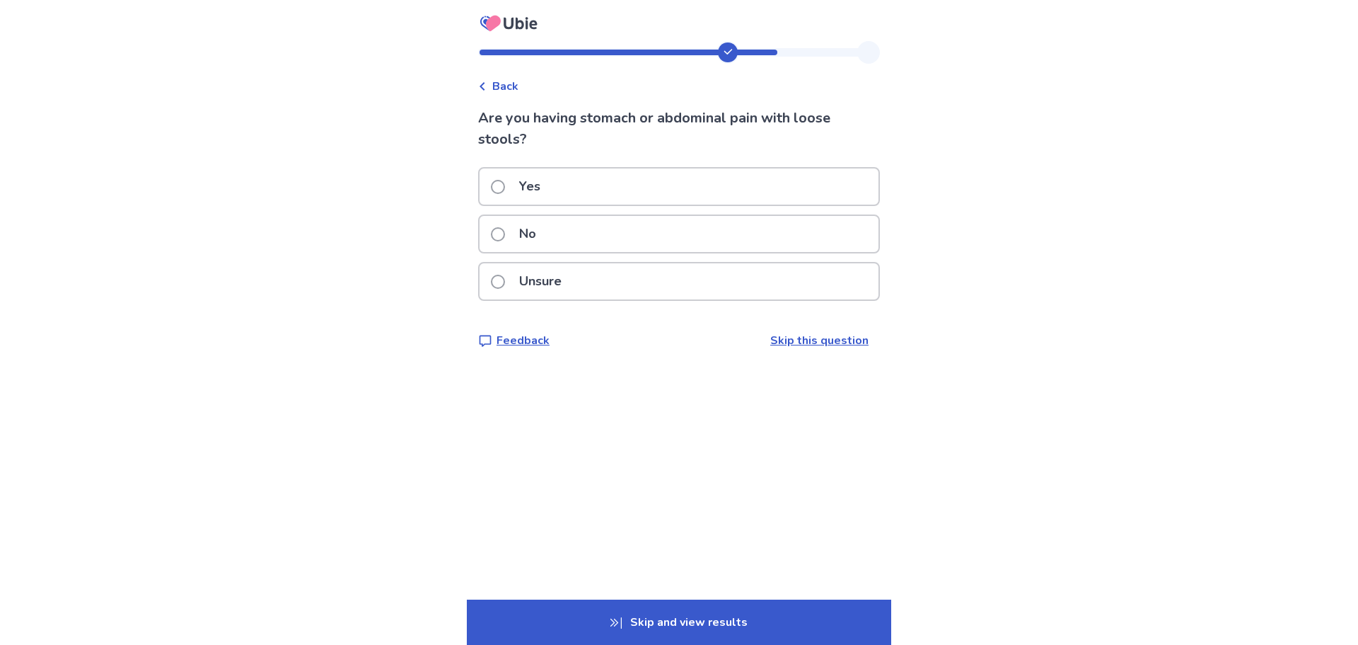
click at [594, 224] on div "No" at bounding box center [679, 234] width 399 height 36
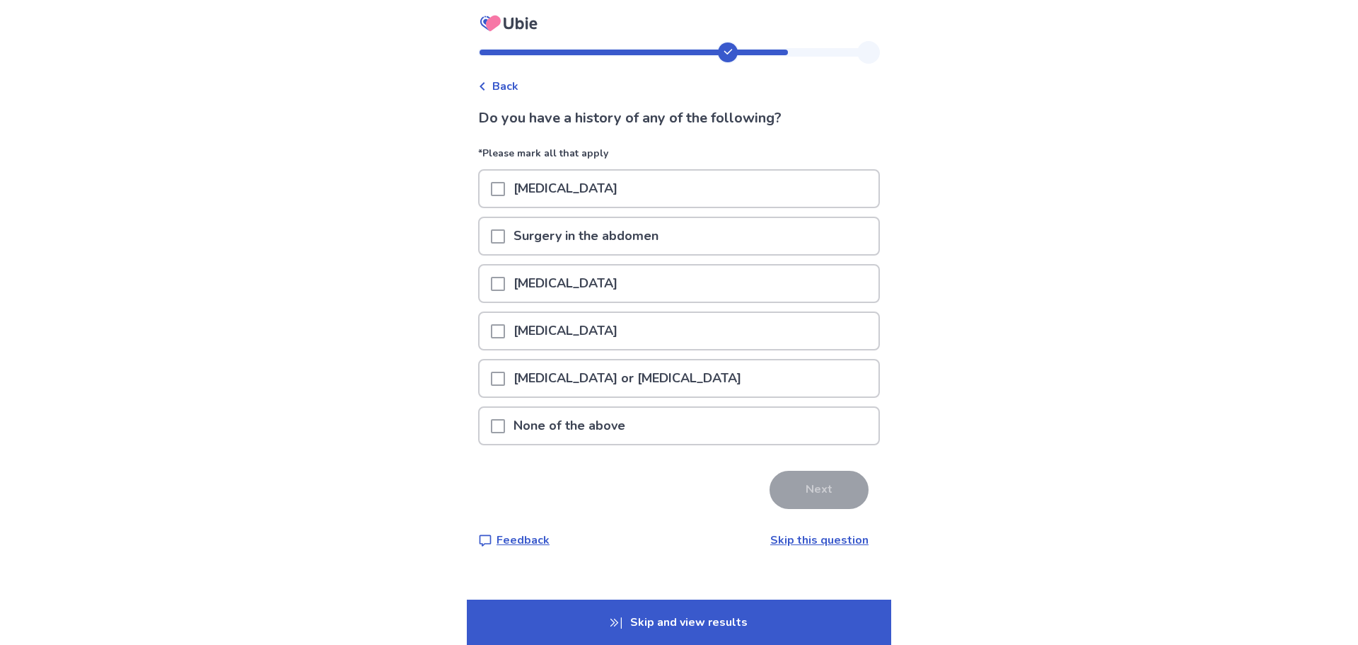
click at [514, 451] on div "None of the above" at bounding box center [679, 429] width 402 height 47
click at [505, 424] on span at bounding box center [498, 426] width 14 height 14
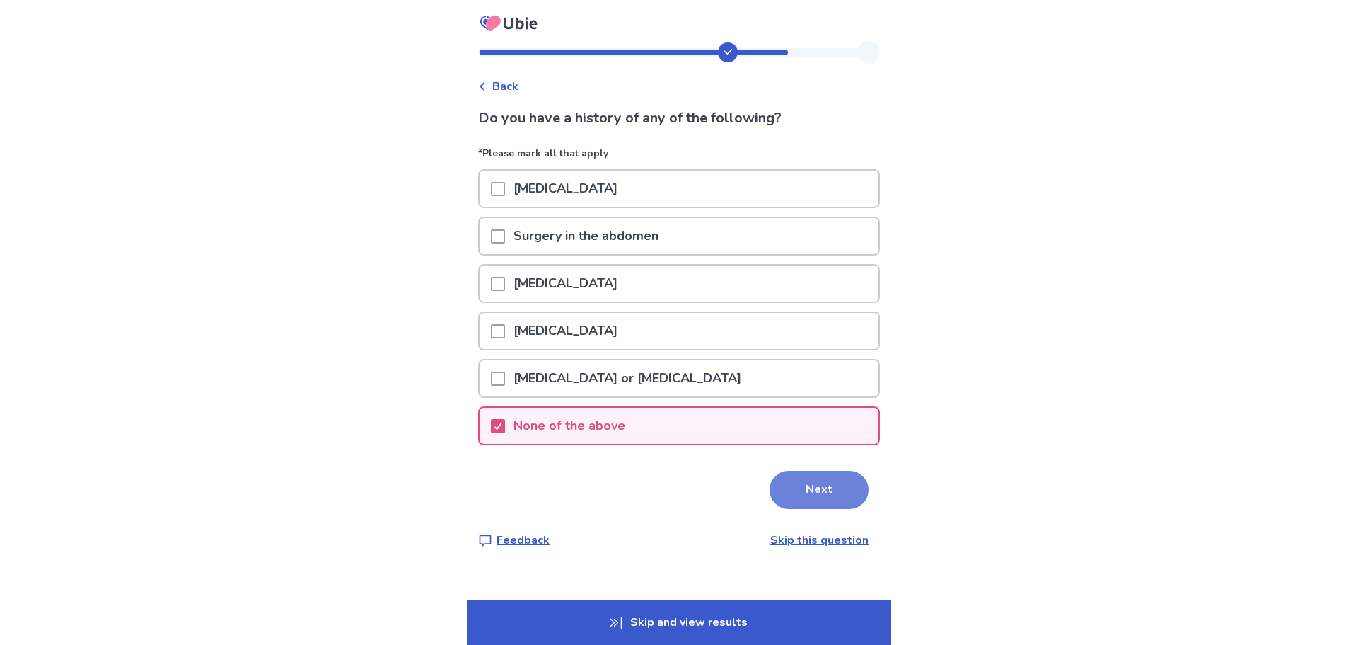
click at [804, 487] on button "Next" at bounding box center [819, 490] width 99 height 38
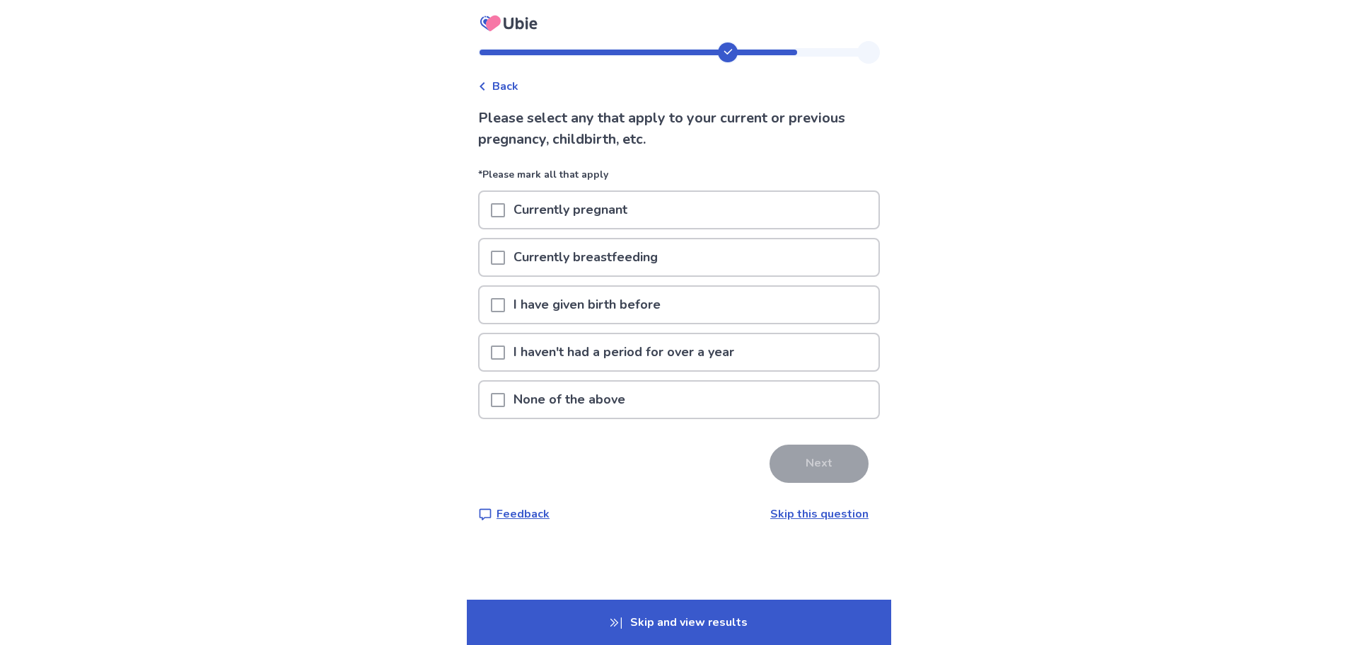
click at [503, 307] on span at bounding box center [498, 305] width 14 height 14
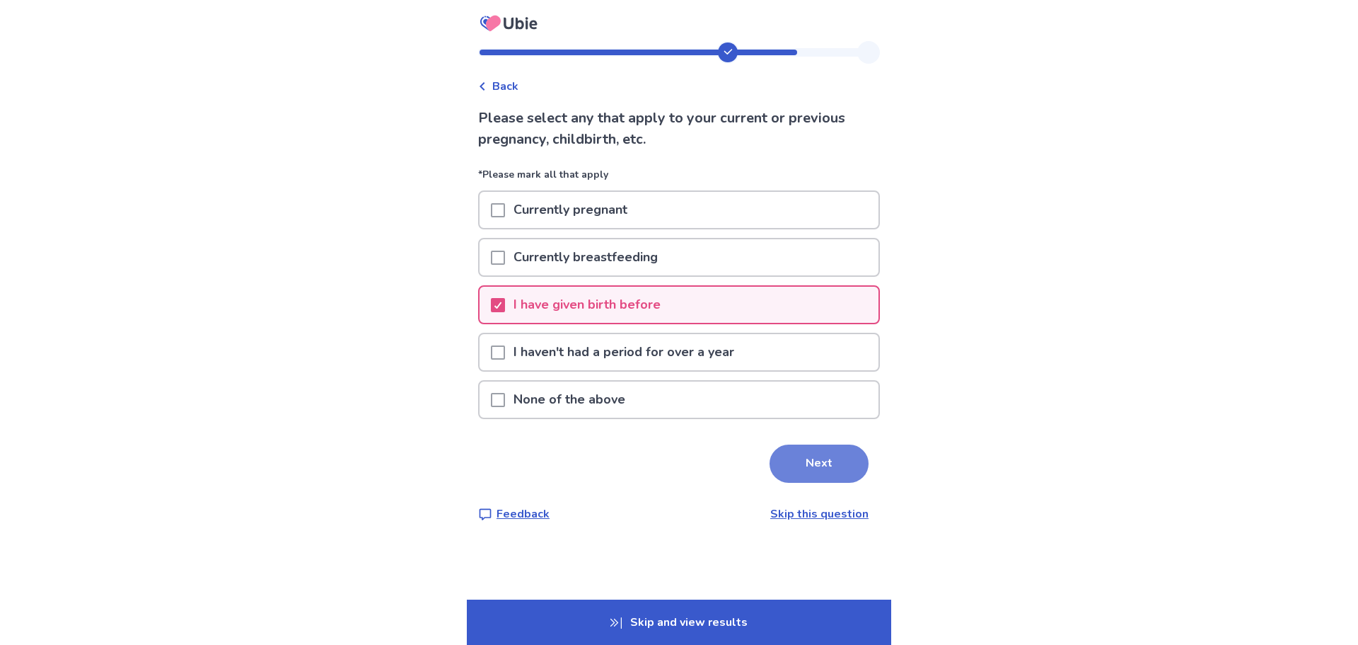
click at [835, 465] on button "Next" at bounding box center [819, 463] width 99 height 38
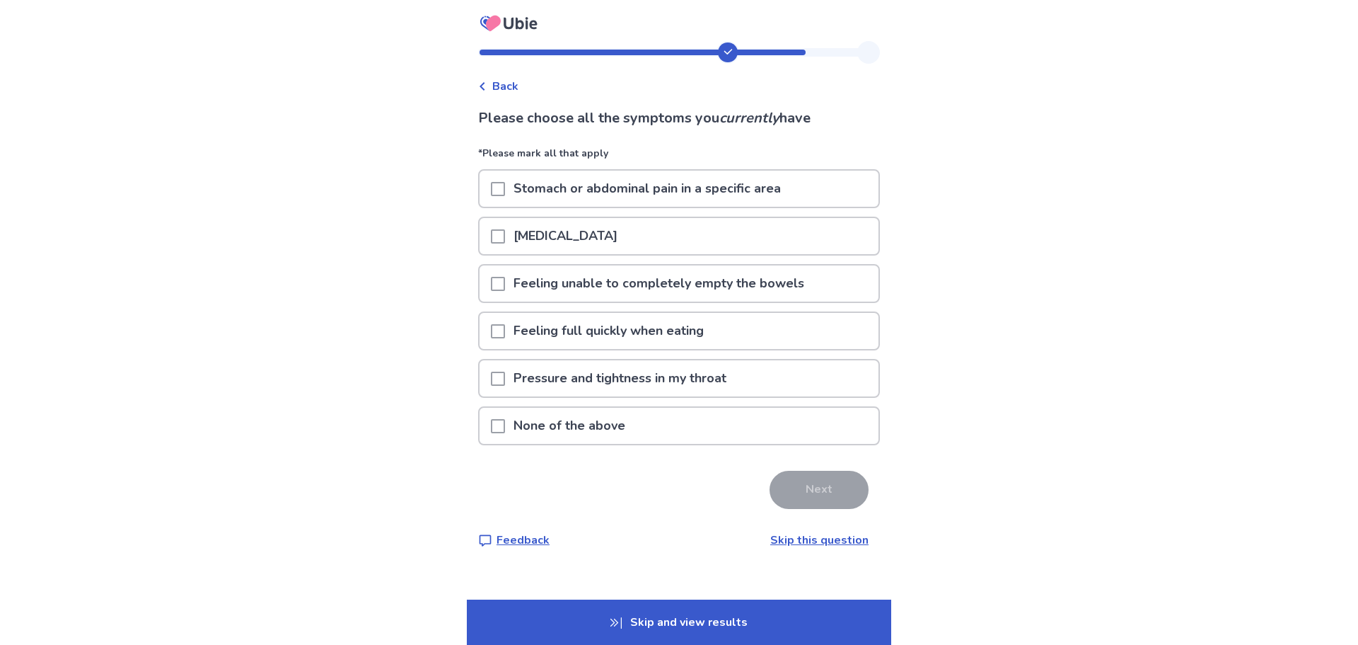
click at [505, 190] on span at bounding box center [498, 189] width 14 height 14
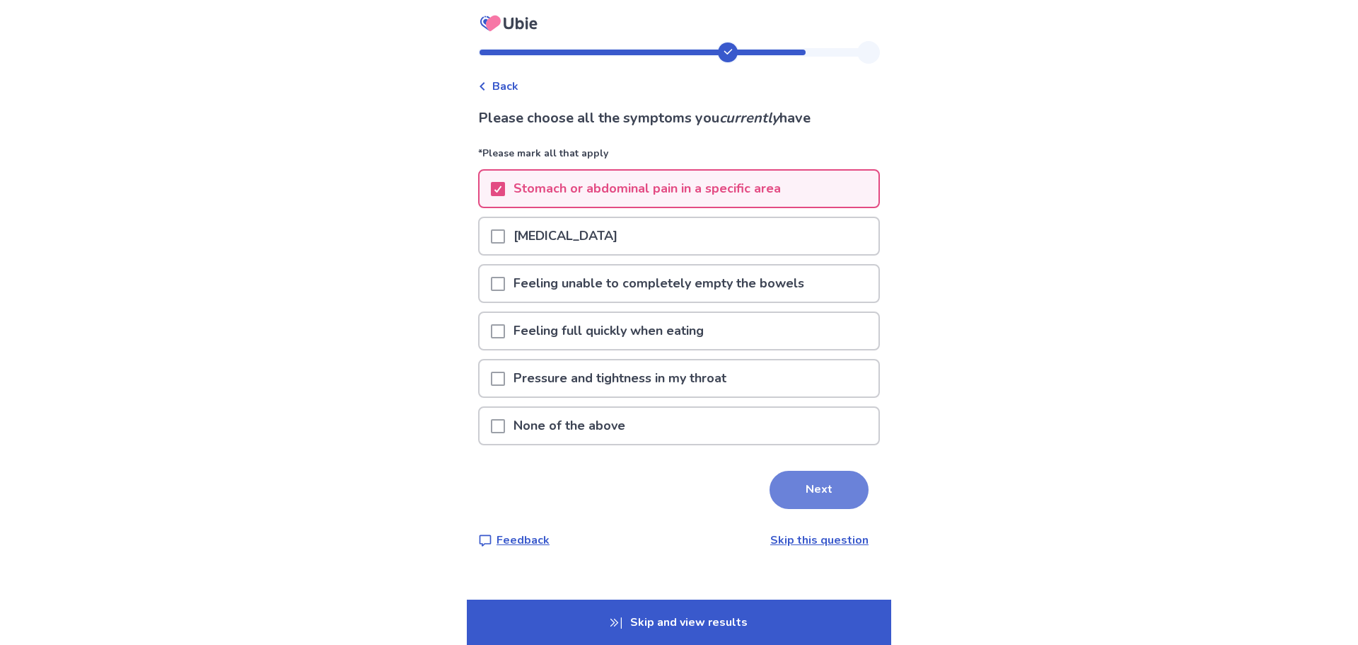
click at [815, 481] on button "Next" at bounding box center [819, 490] width 99 height 38
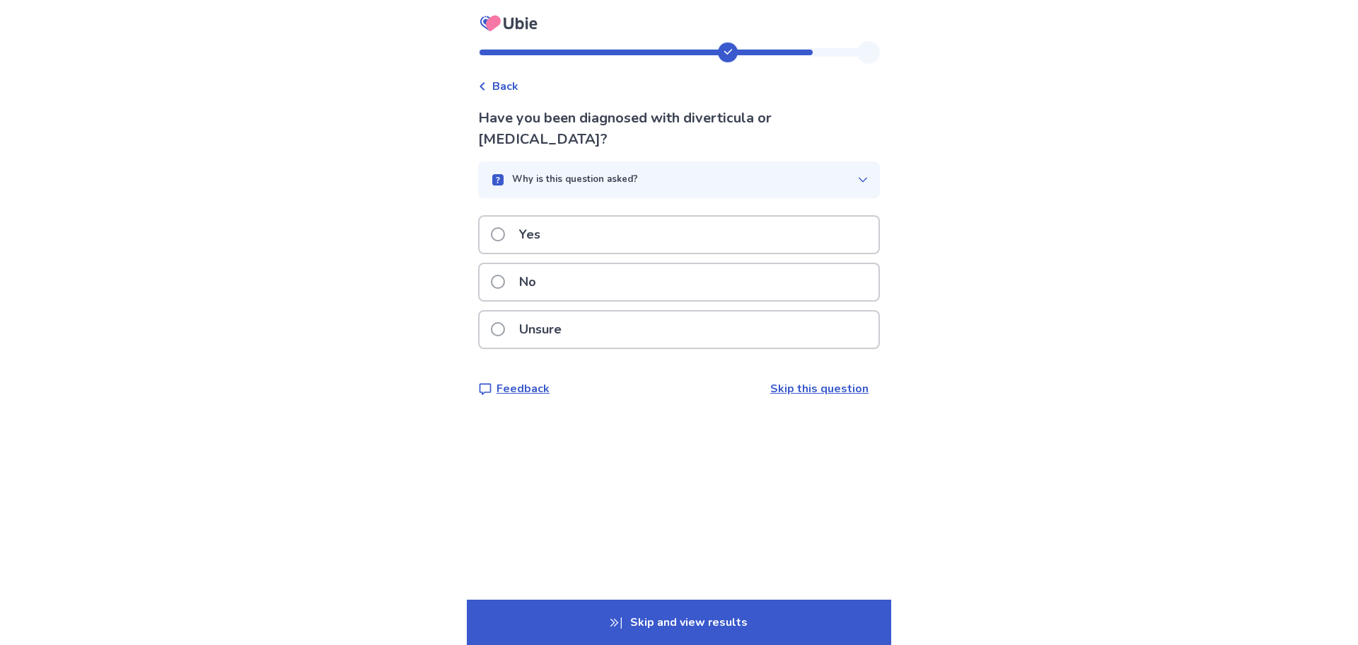
click at [505, 227] on span at bounding box center [498, 234] width 14 height 14
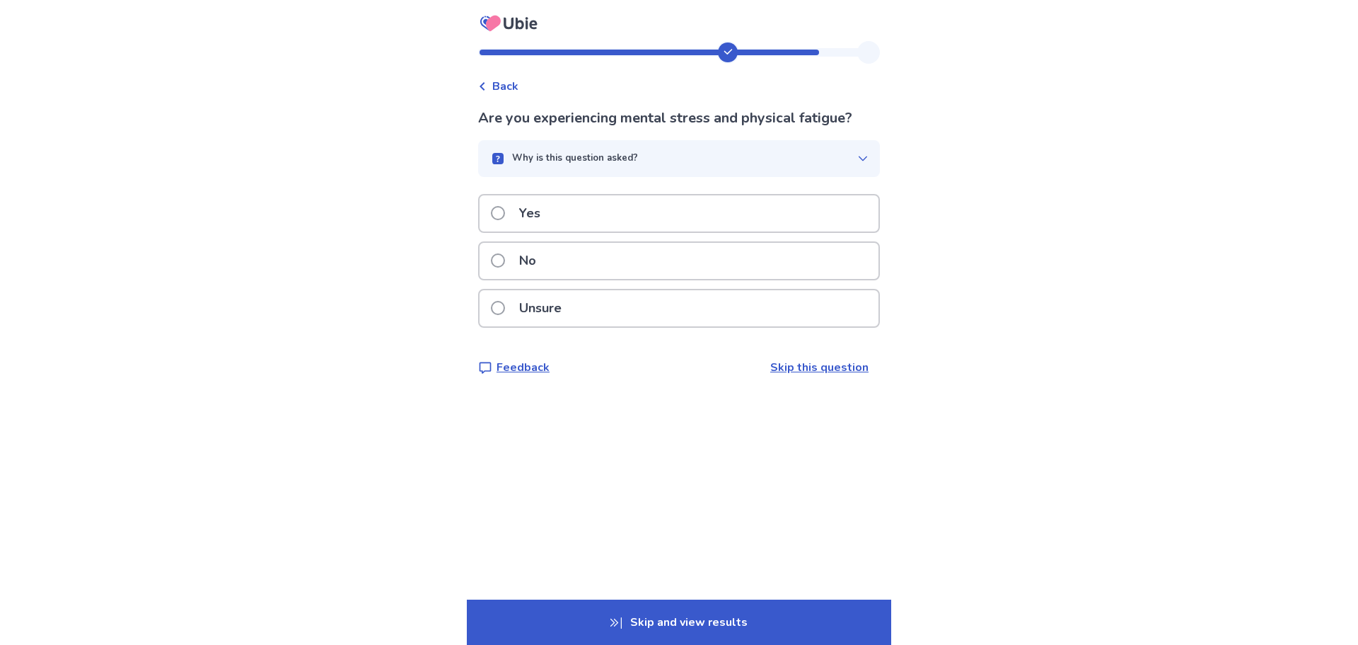
click at [586, 226] on div "Yes" at bounding box center [679, 213] width 399 height 36
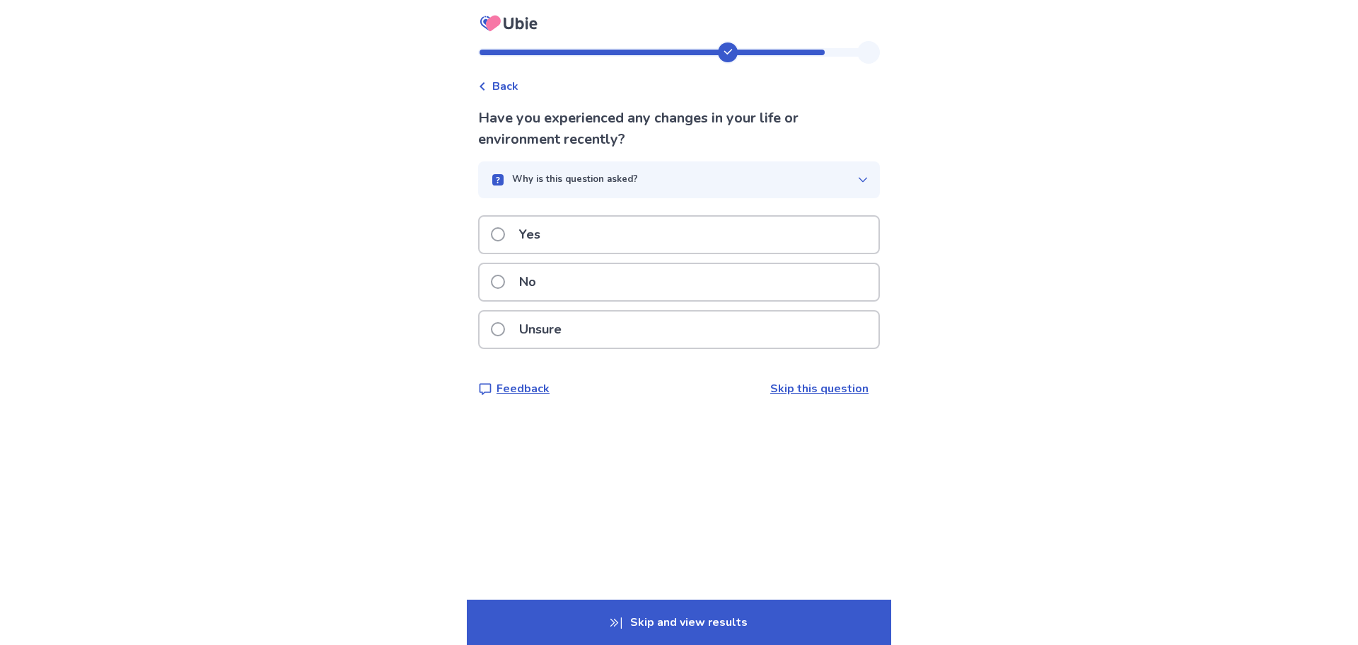
click at [569, 279] on div "No" at bounding box center [679, 282] width 399 height 36
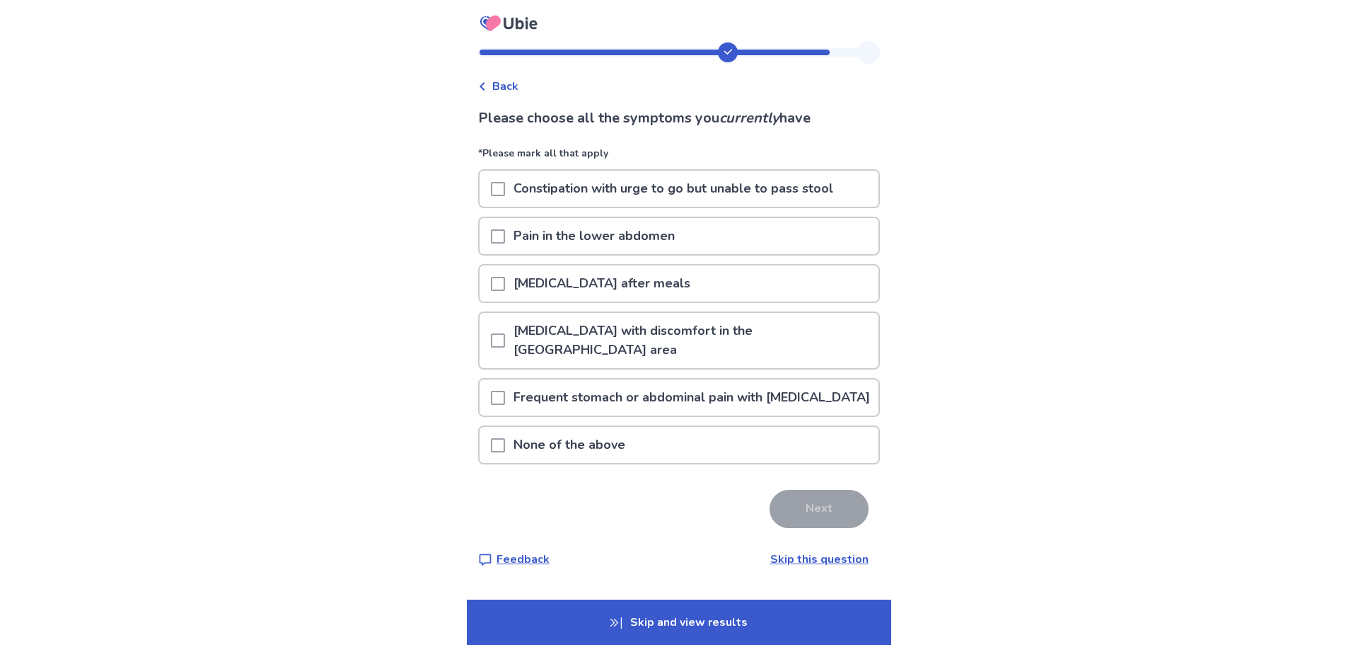
click at [496, 232] on div "Pain in the lower abdomen" at bounding box center [679, 236] width 399 height 36
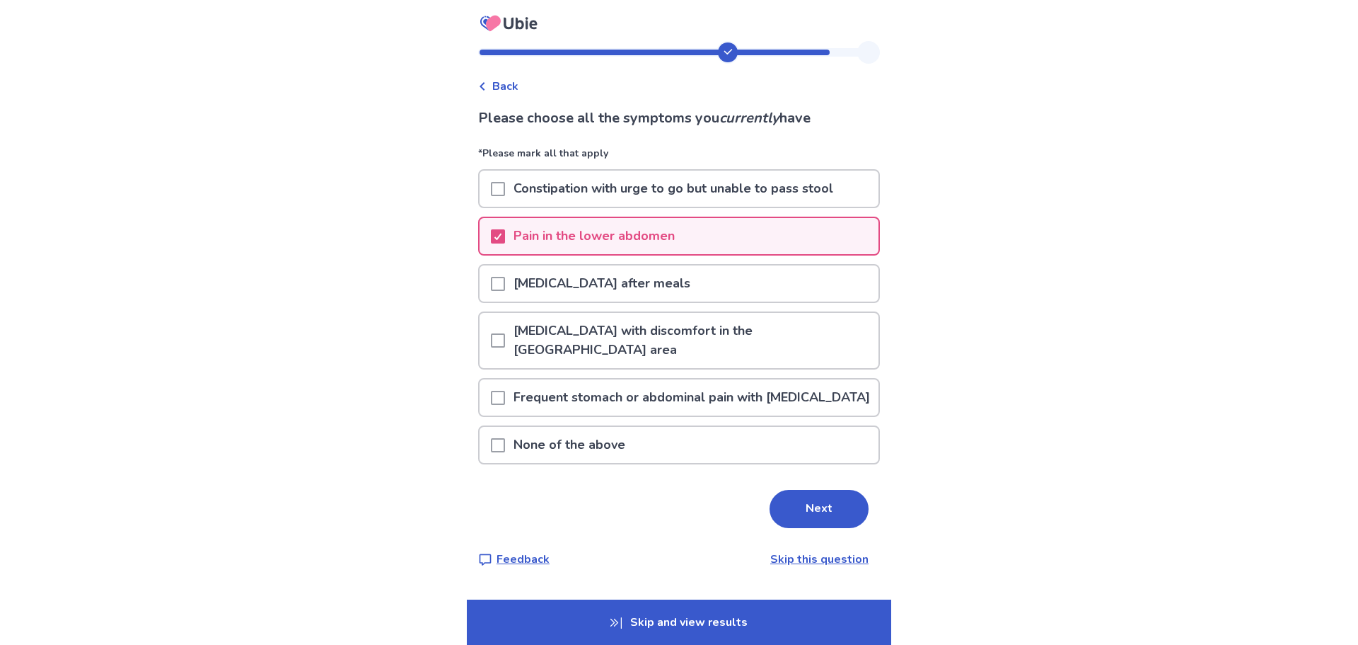
click at [505, 282] on span at bounding box center [498, 284] width 14 height 14
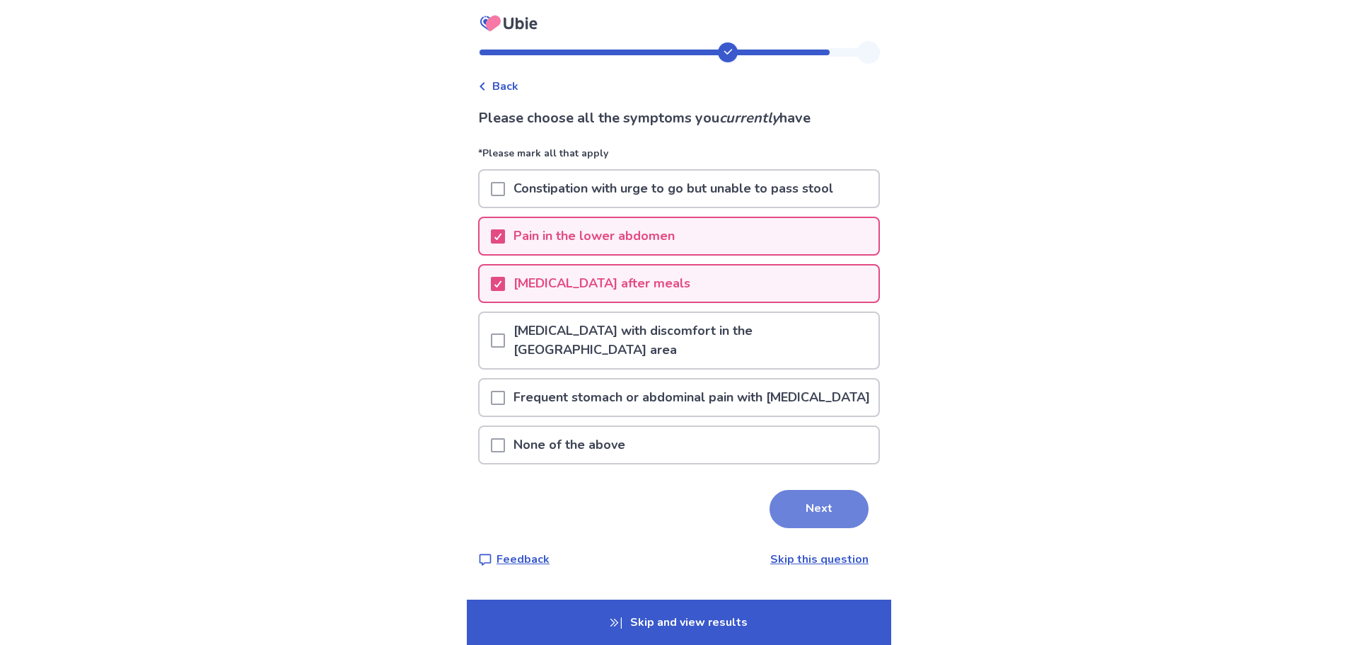
click at [808, 516] on button "Next" at bounding box center [819, 509] width 99 height 38
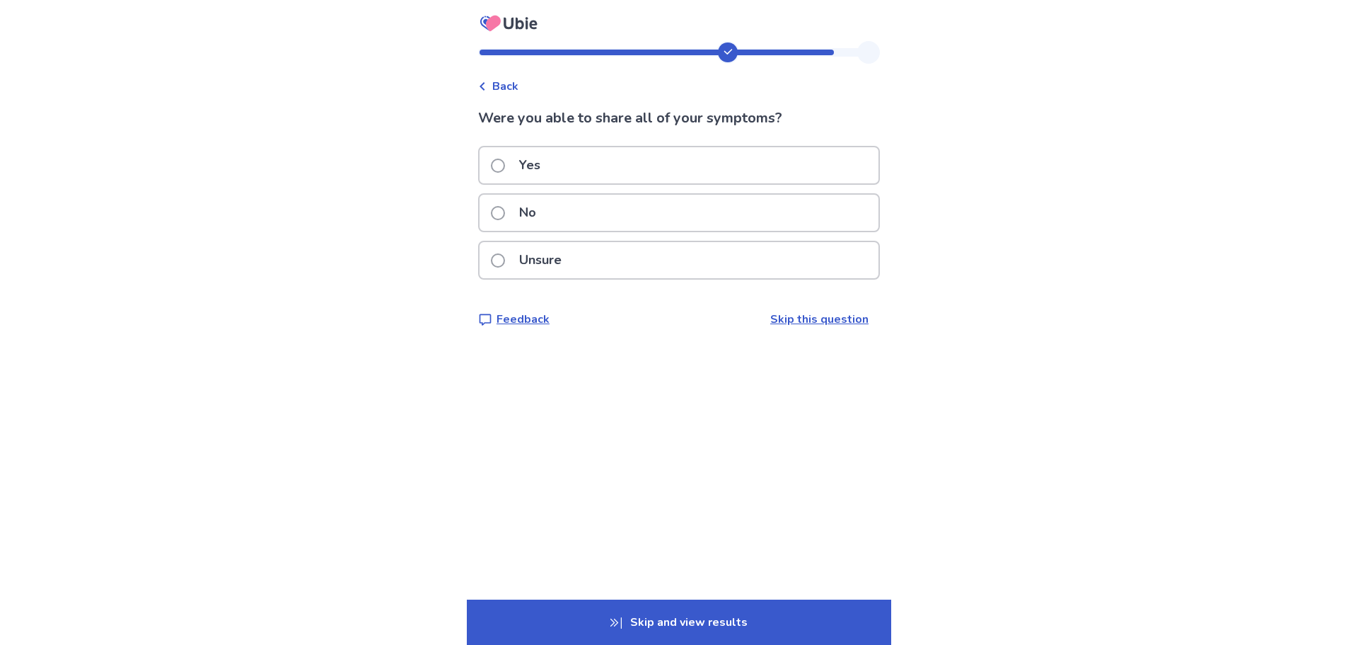
click at [524, 155] on p "Yes" at bounding box center [530, 165] width 38 height 36
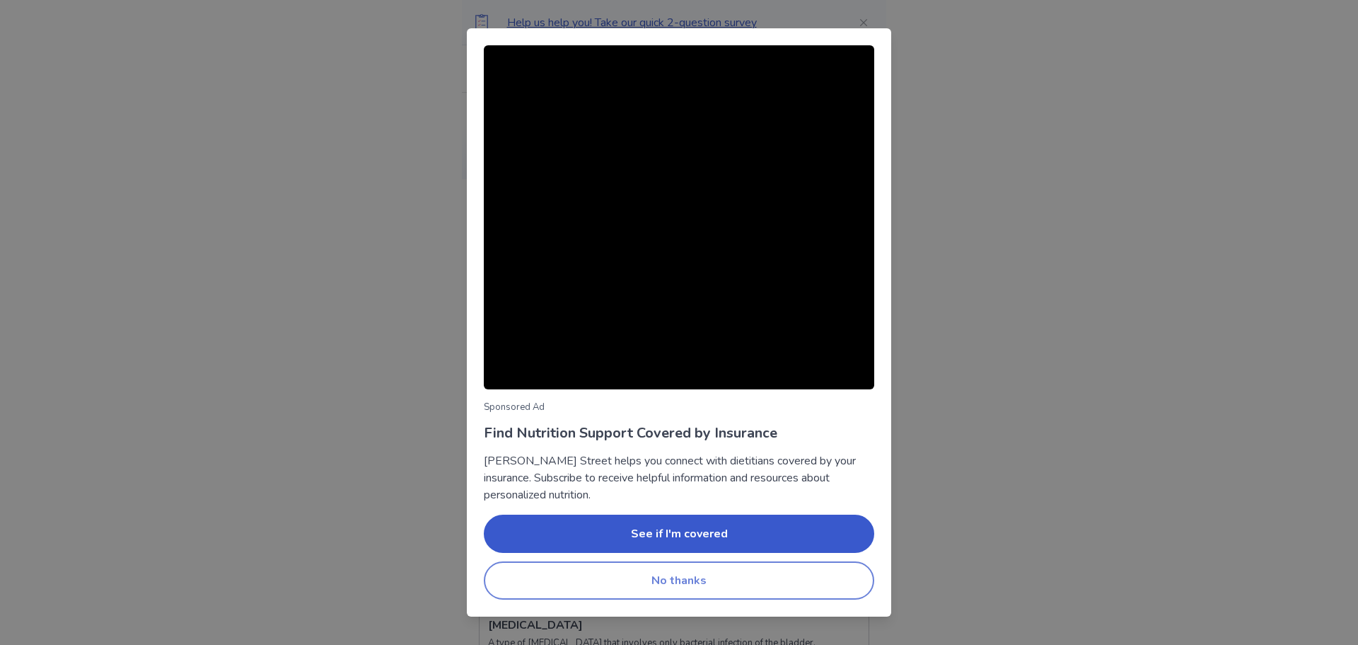
click at [599, 584] on button "No thanks" at bounding box center [679, 580] width 391 height 38
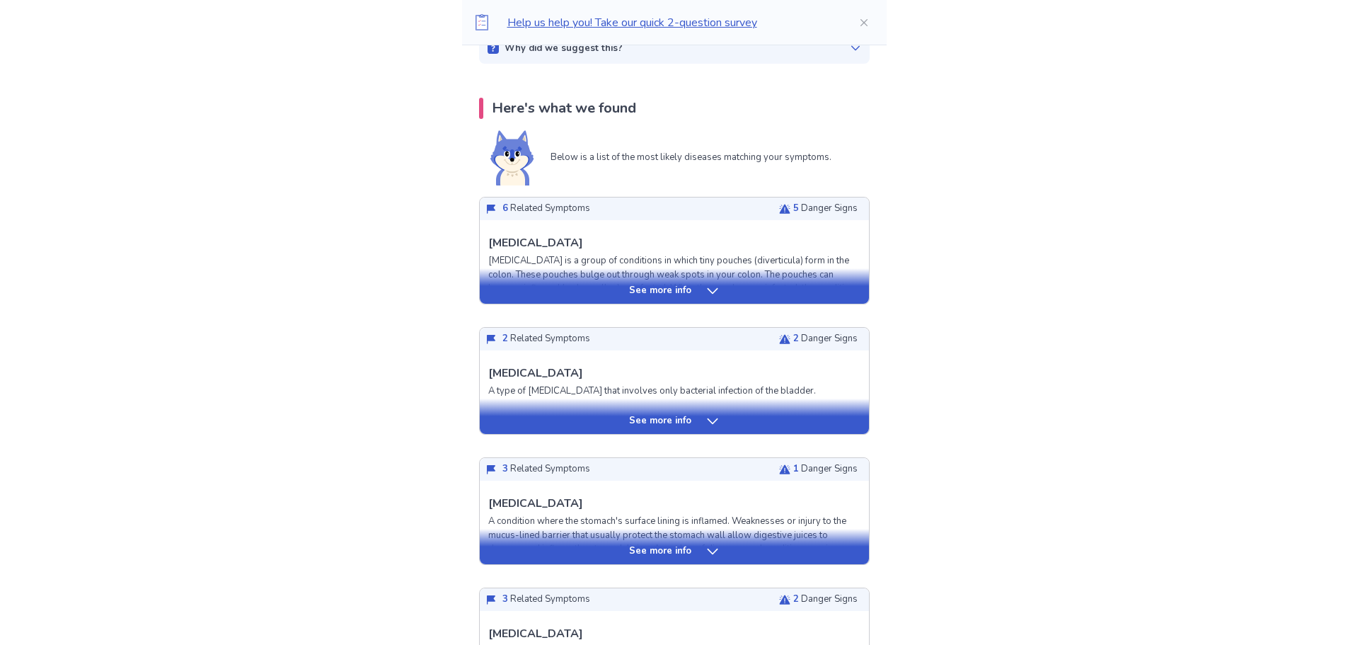
scroll to position [283, 0]
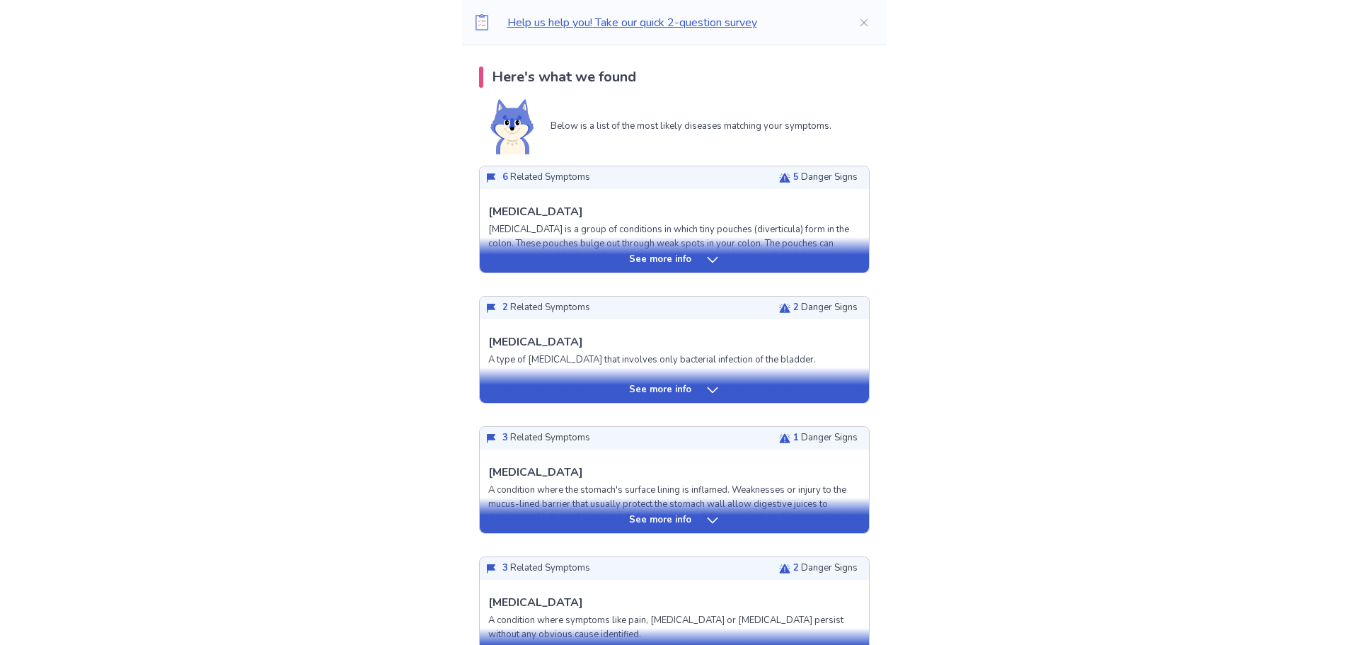
click at [616, 267] on div "See more info" at bounding box center [674, 254] width 389 height 35
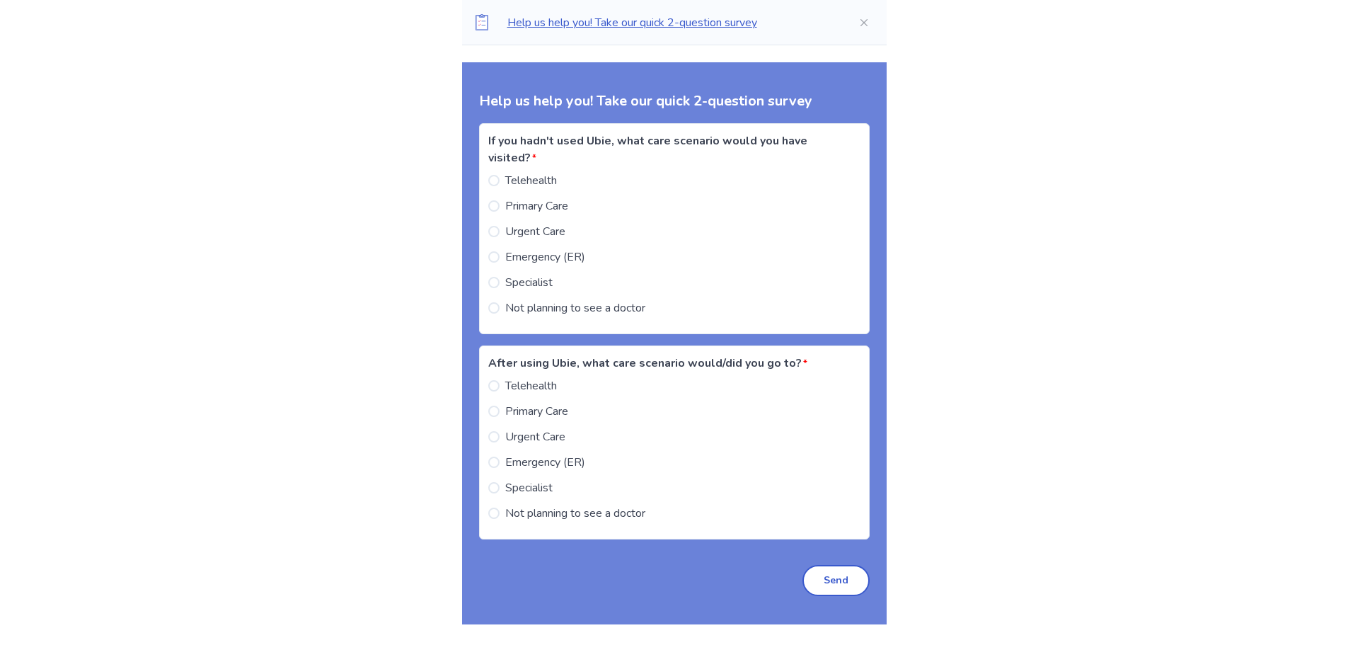
scroll to position [2618, 0]
